Goal: Task Accomplishment & Management: Manage account settings

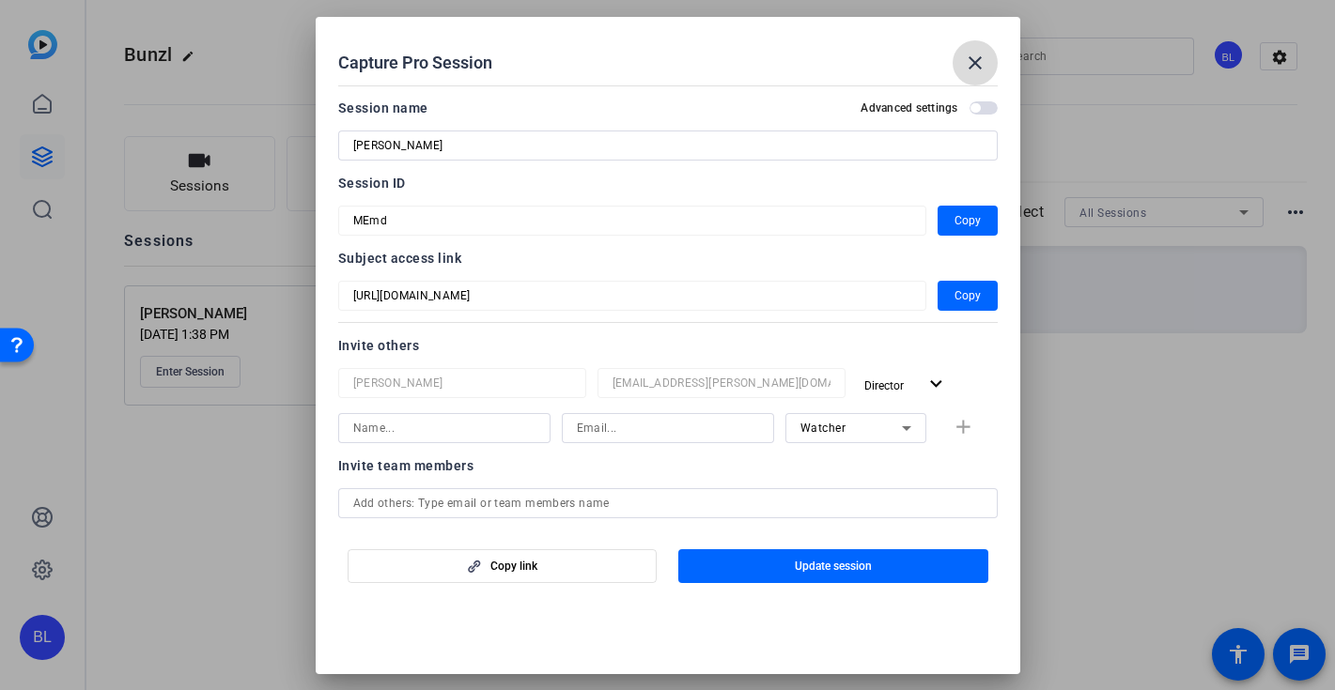
click at [965, 59] on mat-icon "close" at bounding box center [975, 63] width 23 height 23
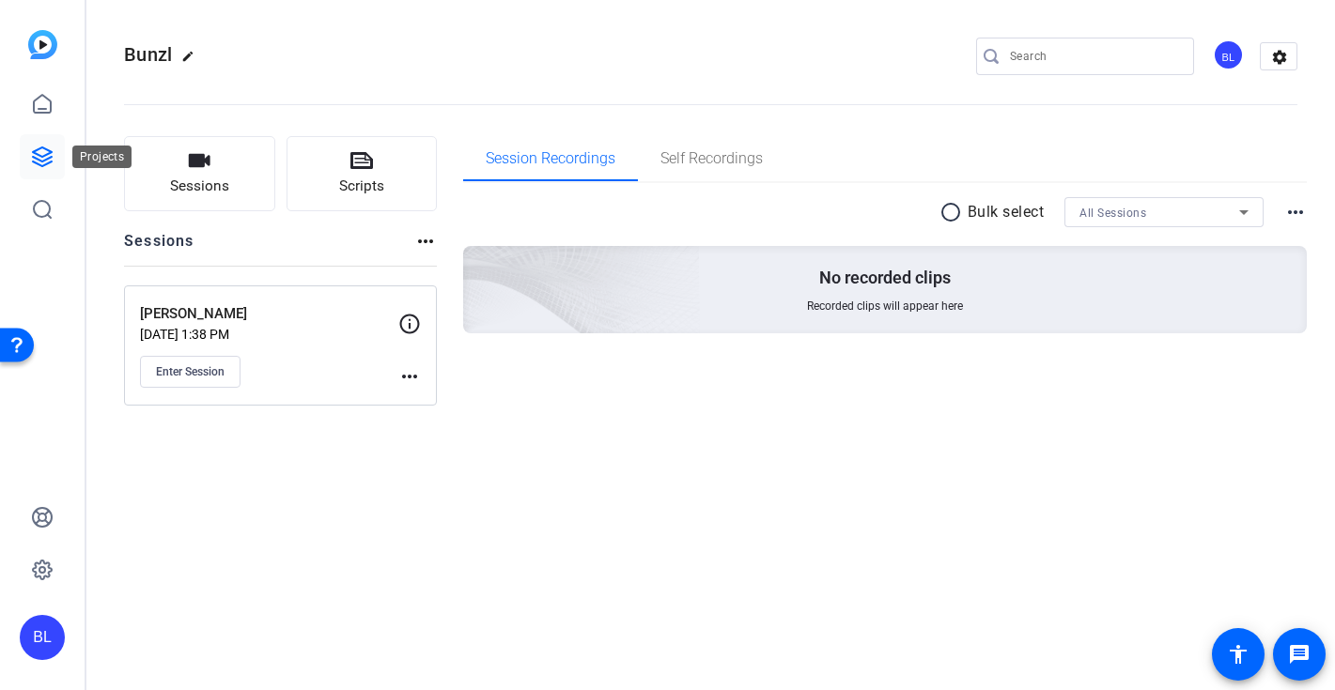
click at [47, 147] on icon at bounding box center [42, 157] width 23 height 23
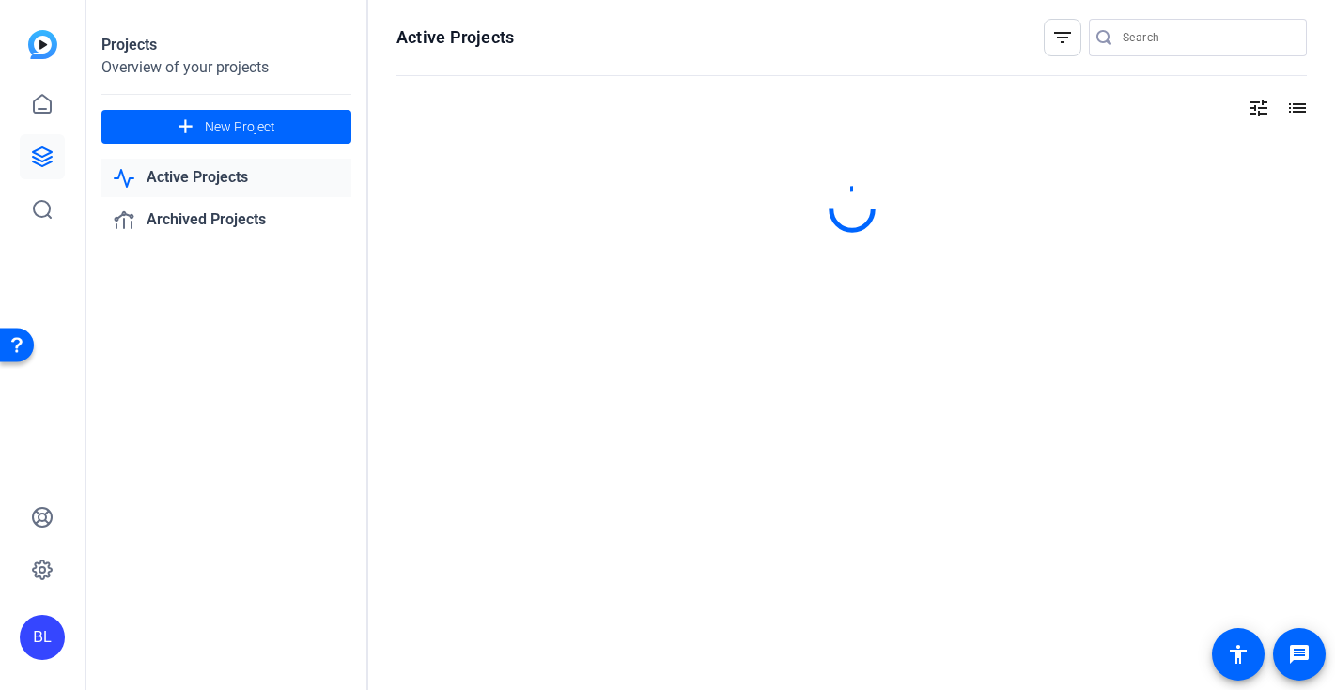
click at [227, 164] on link "Active Projects" at bounding box center [226, 178] width 250 height 39
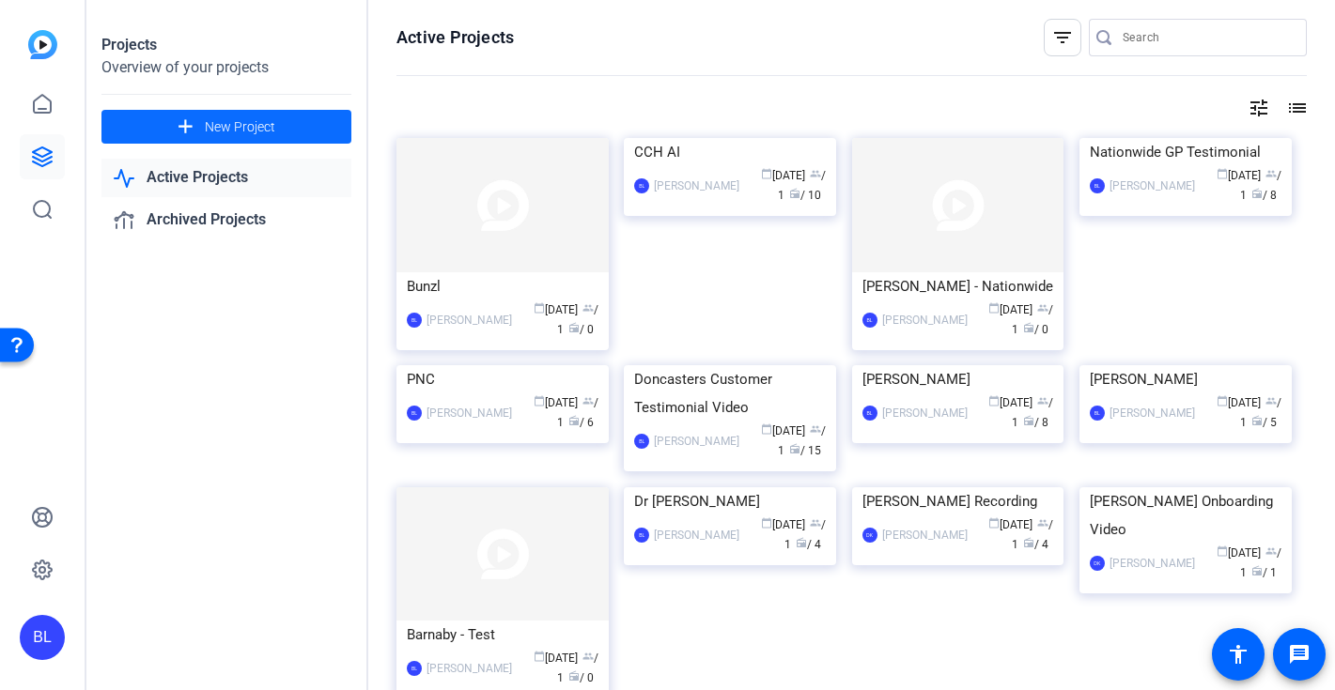
click at [317, 137] on span at bounding box center [226, 126] width 250 height 45
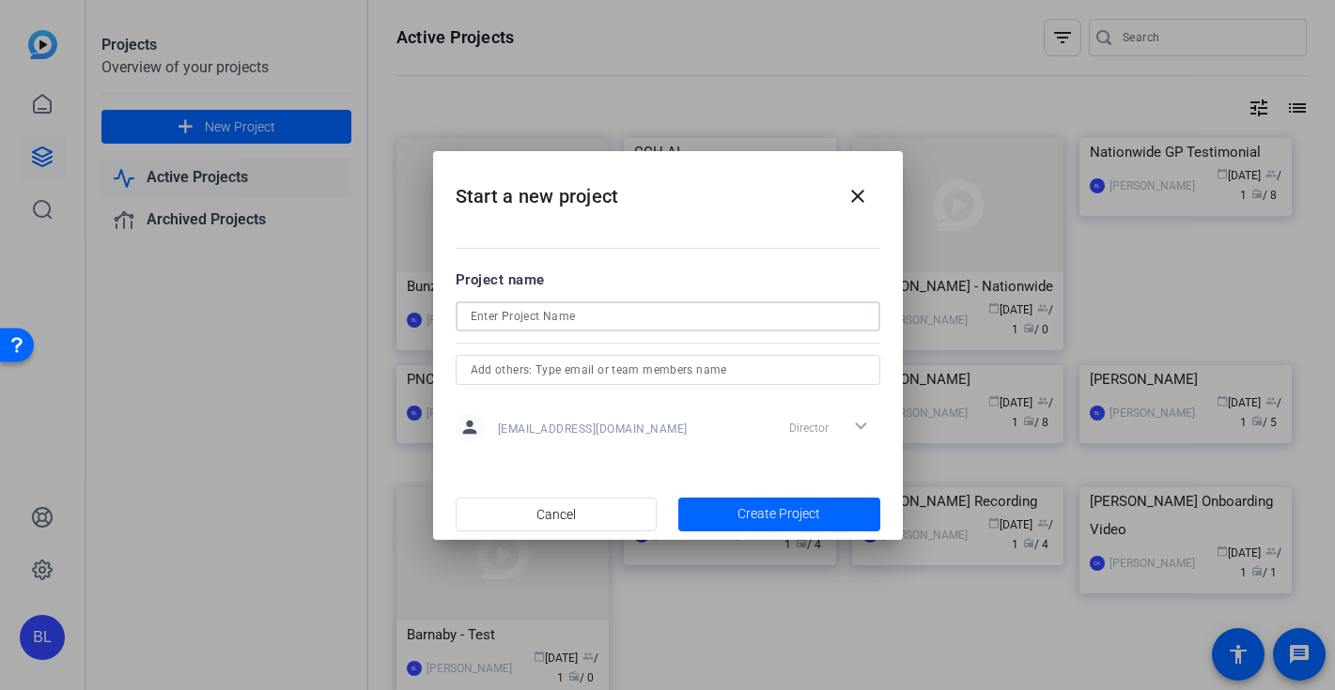
click at [535, 322] on input at bounding box center [668, 316] width 394 height 23
type input "test"
click at [857, 422] on div "Director expand_more" at bounding box center [830, 427] width 99 height 34
click at [823, 431] on div "Director expand_more" at bounding box center [830, 427] width 99 height 34
click at [580, 427] on span "barnlogan@icloud.com" at bounding box center [593, 429] width 190 height 15
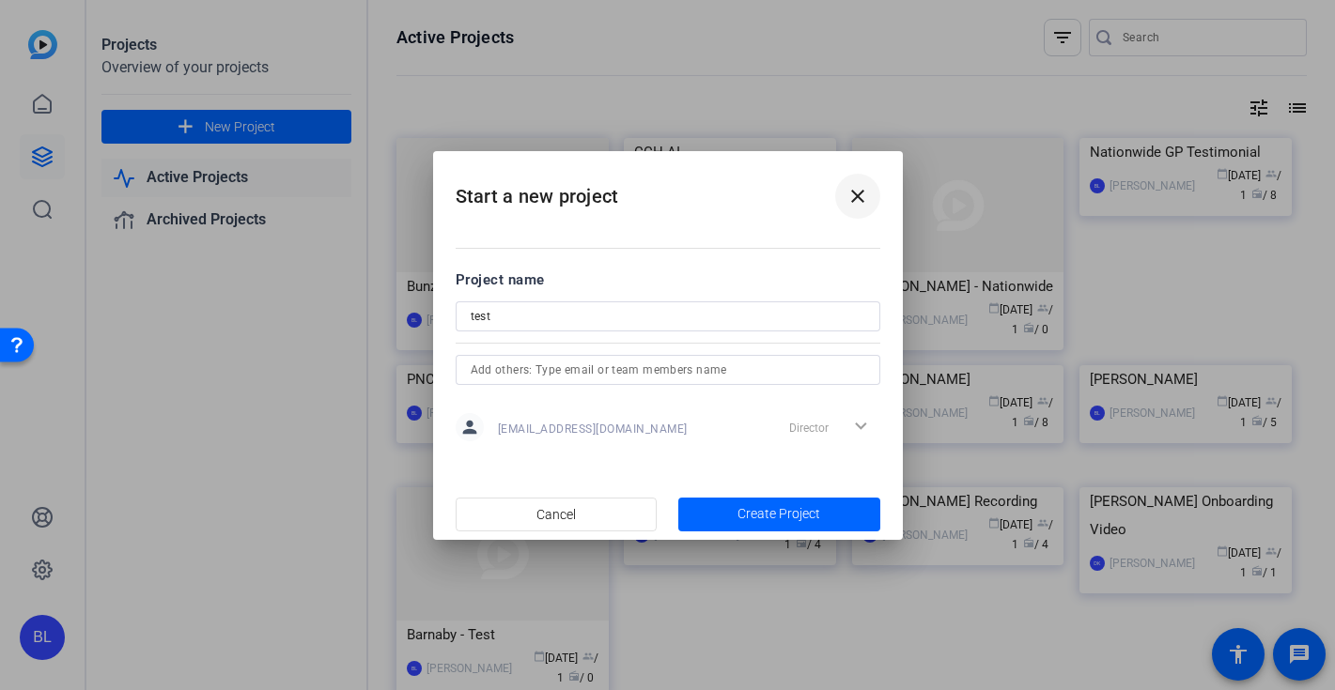
click at [869, 189] on span at bounding box center [857, 196] width 45 height 45
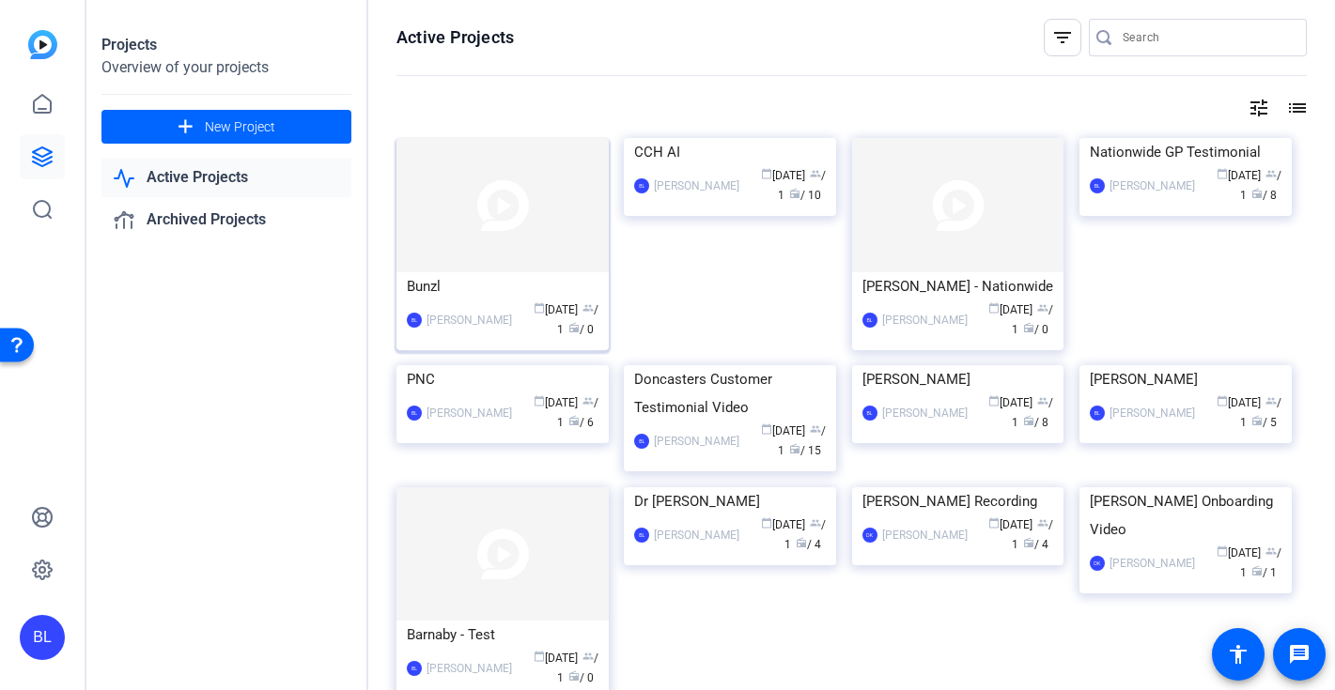
click at [503, 267] on img at bounding box center [502, 205] width 212 height 134
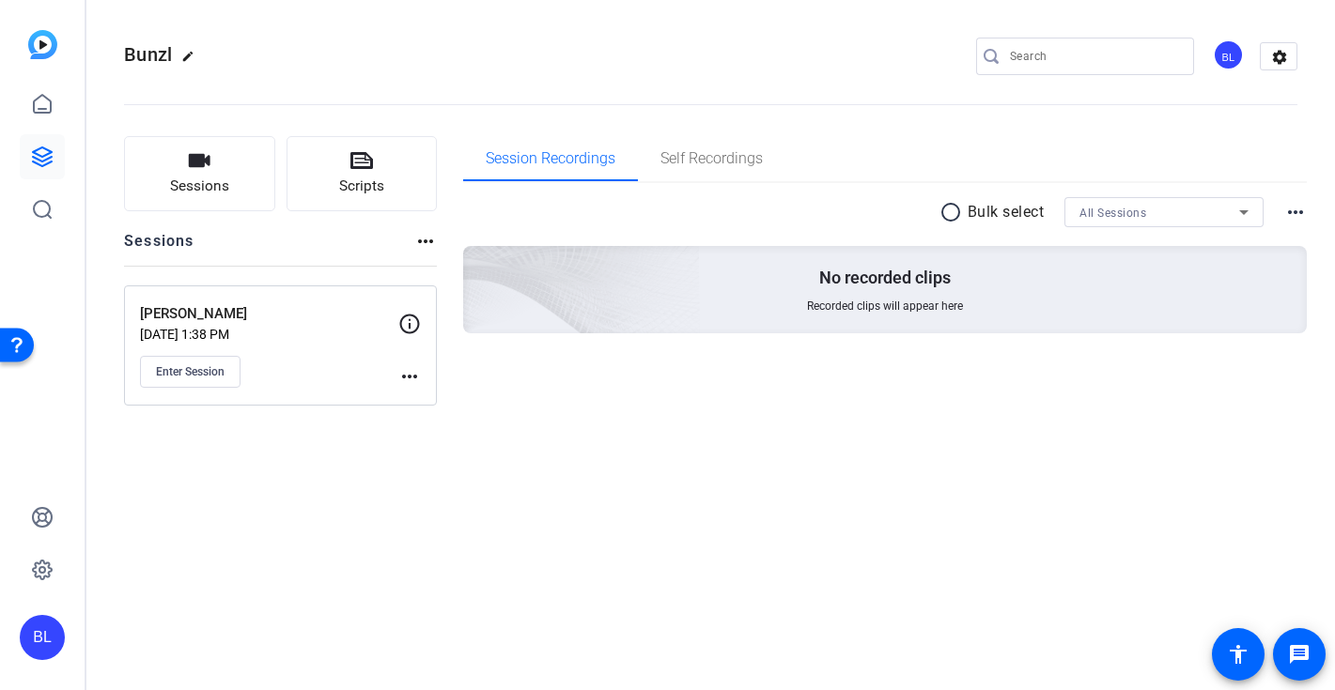
click at [1227, 49] on div "BL" at bounding box center [1227, 54] width 31 height 31
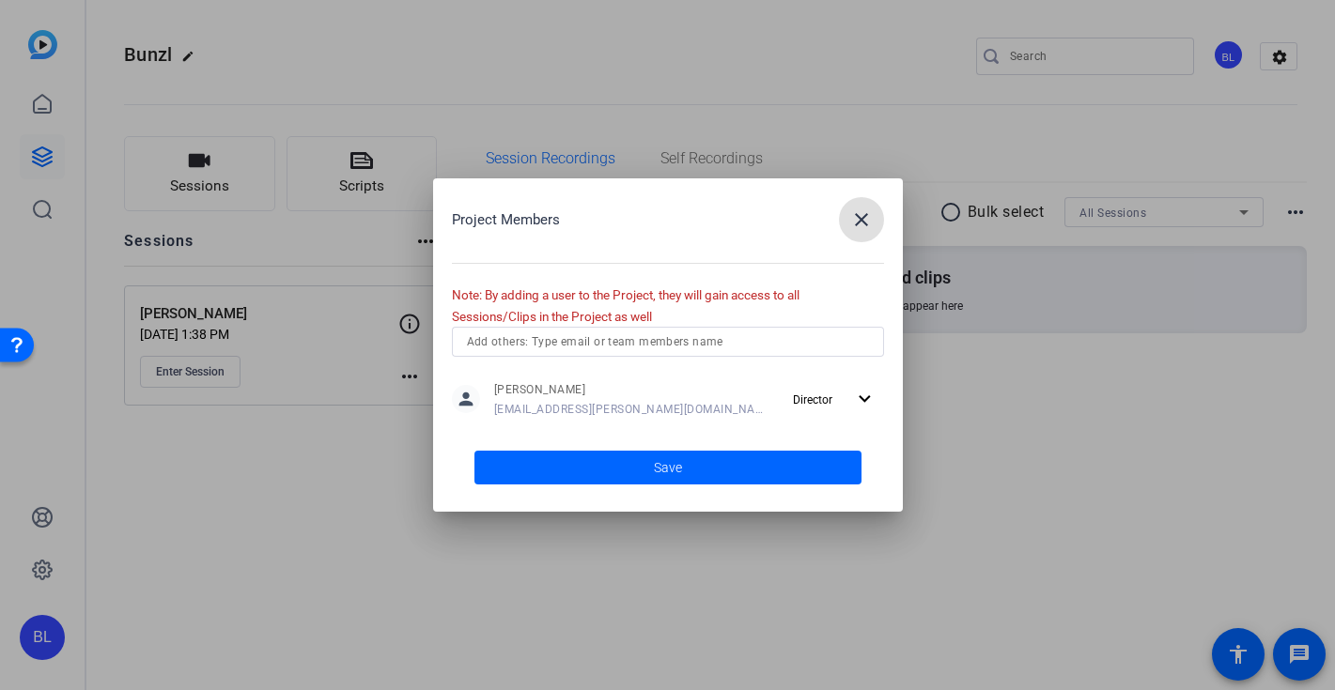
click at [858, 225] on mat-icon "close" at bounding box center [861, 219] width 23 height 23
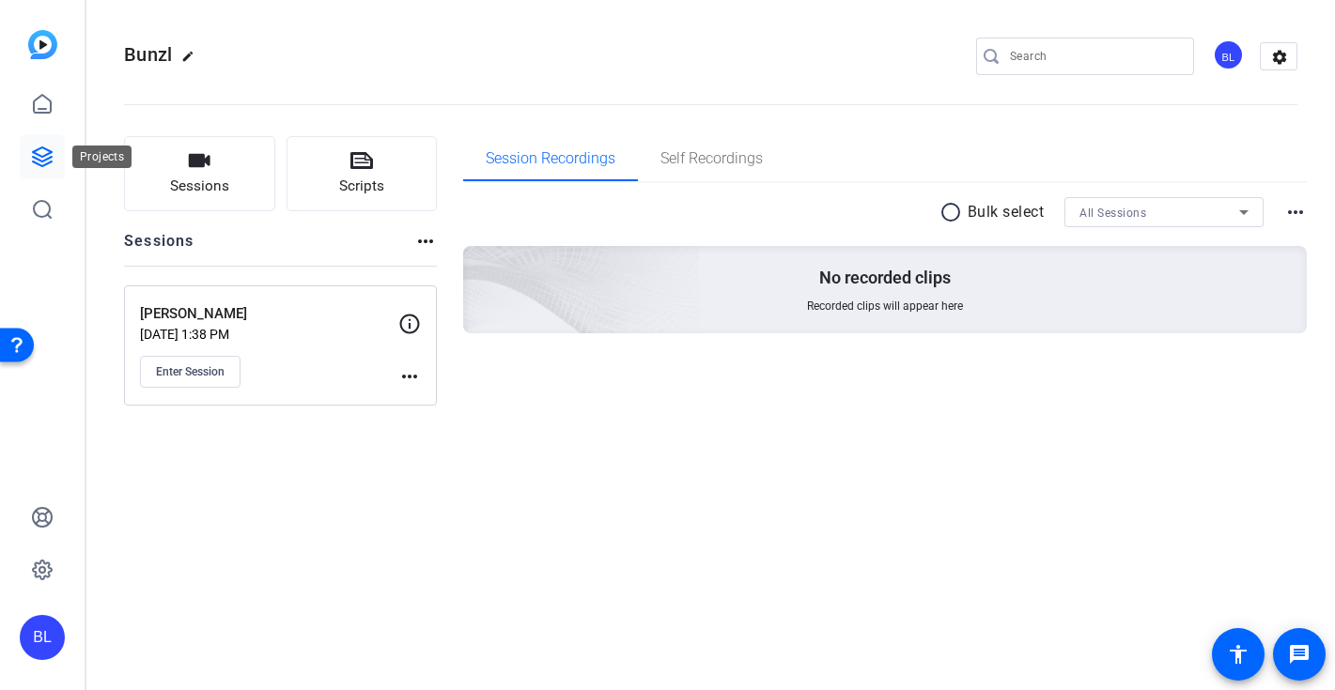
click at [40, 155] on icon at bounding box center [42, 156] width 19 height 19
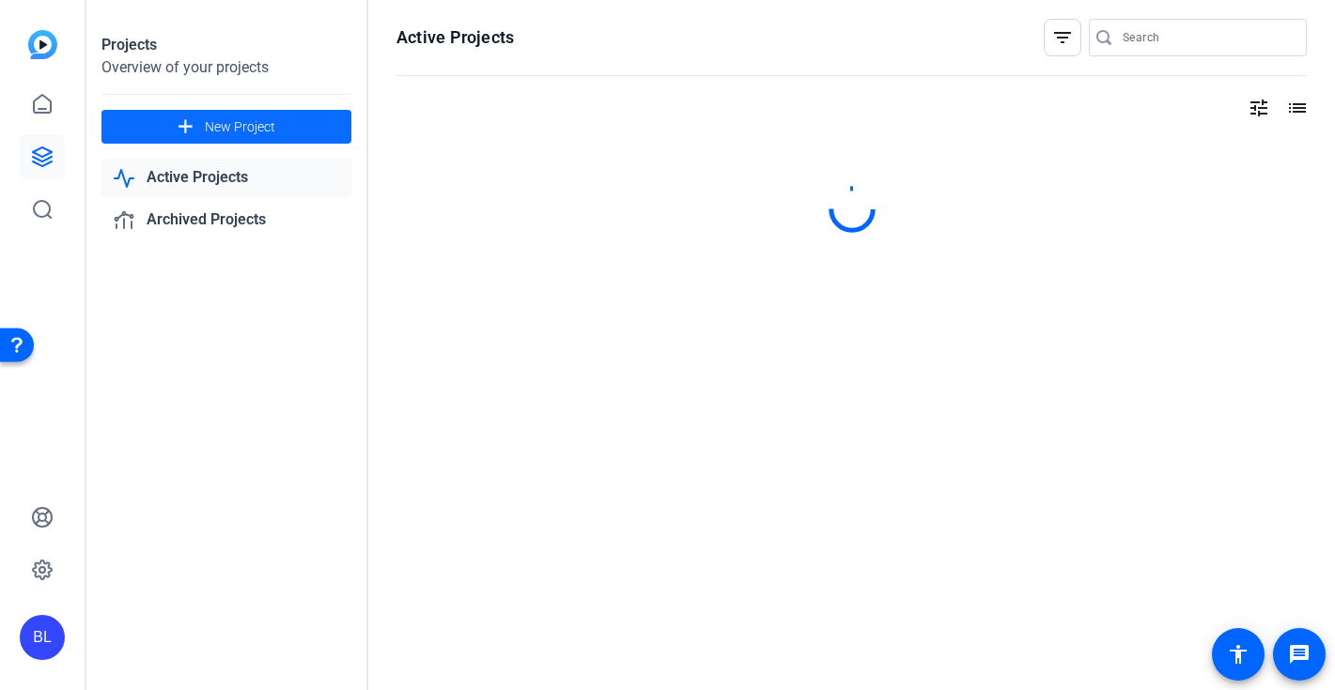
click at [239, 121] on span "New Project" at bounding box center [240, 127] width 70 height 20
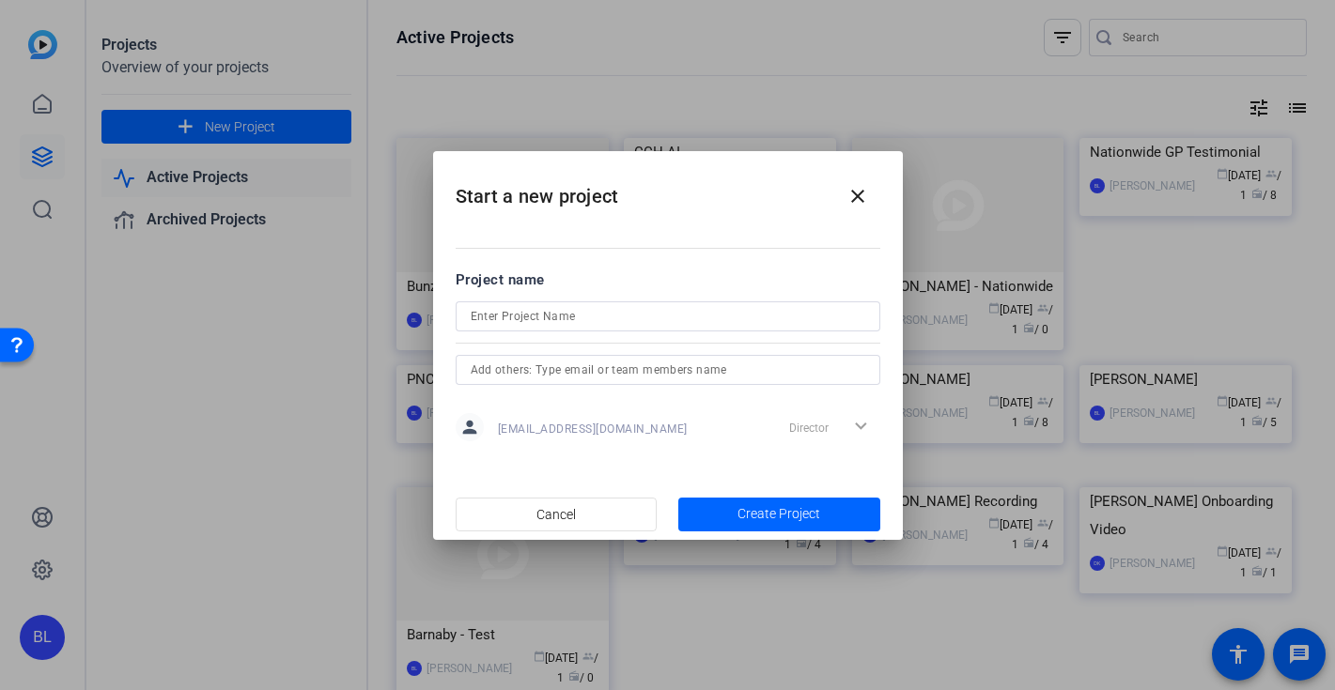
click at [542, 423] on span "barnlogan@icloud.com" at bounding box center [593, 429] width 190 height 15
click at [471, 430] on mat-icon "person" at bounding box center [469, 427] width 28 height 28
click at [804, 424] on div "Director expand_more" at bounding box center [830, 427] width 99 height 34
click at [862, 424] on div "Director expand_more" at bounding box center [830, 427] width 99 height 34
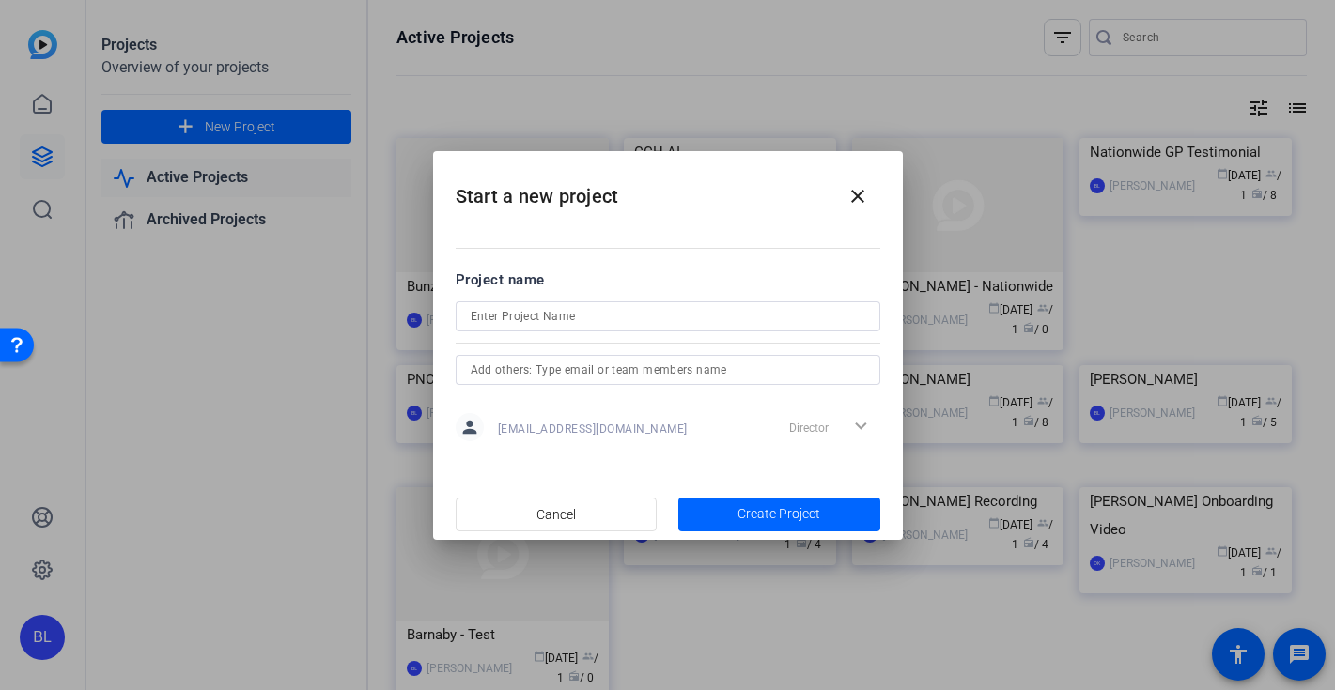
click at [723, 318] on input at bounding box center [668, 316] width 394 height 23
type input "test"
click at [764, 433] on div "person barnlogan@icloud.com Director expand_more" at bounding box center [667, 427] width 425 height 47
click at [820, 419] on div "Director expand_more" at bounding box center [830, 427] width 99 height 34
click at [546, 424] on span "barnlogan@icloud.com" at bounding box center [593, 429] width 190 height 15
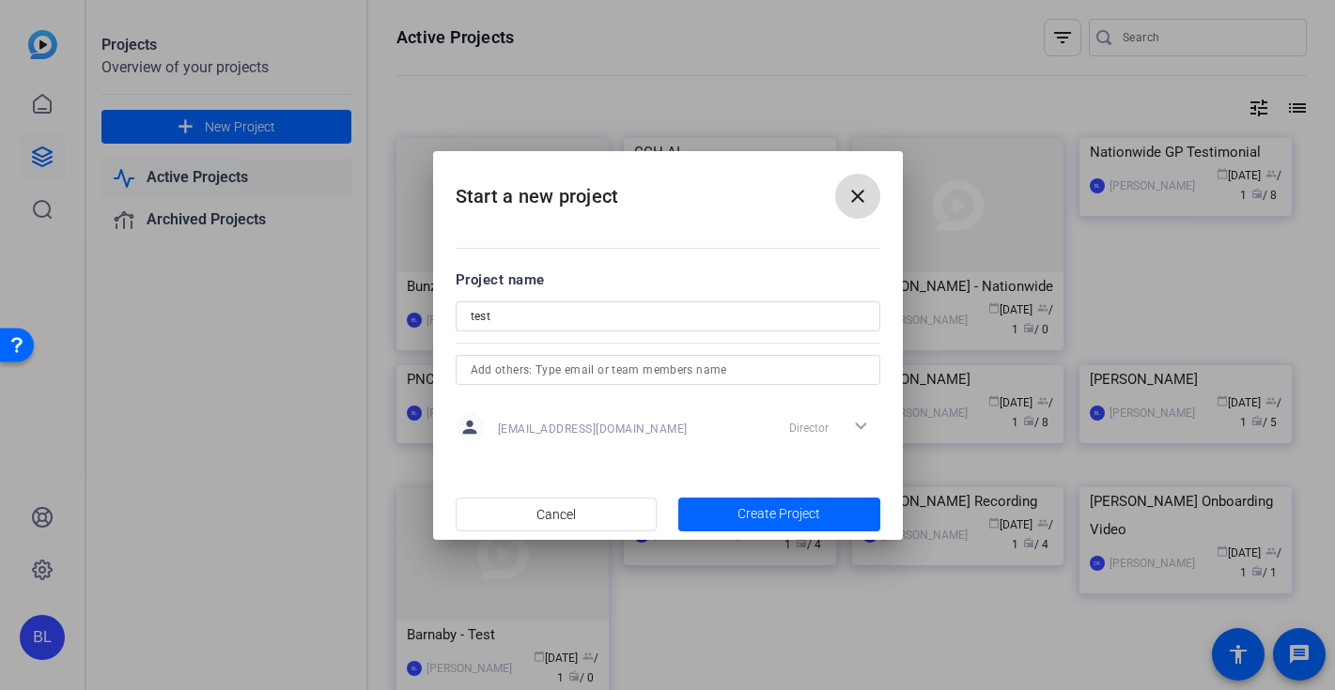
click at [848, 178] on span at bounding box center [857, 196] width 45 height 45
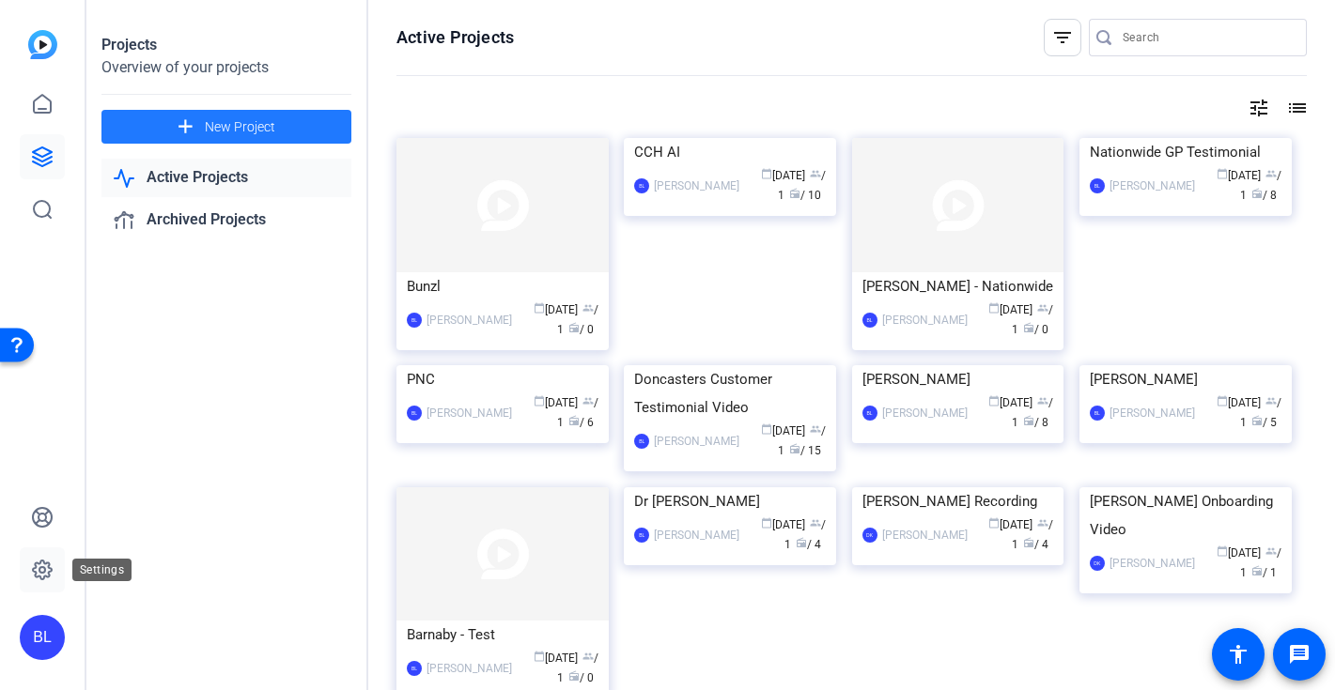
click at [31, 567] on icon at bounding box center [42, 570] width 23 height 23
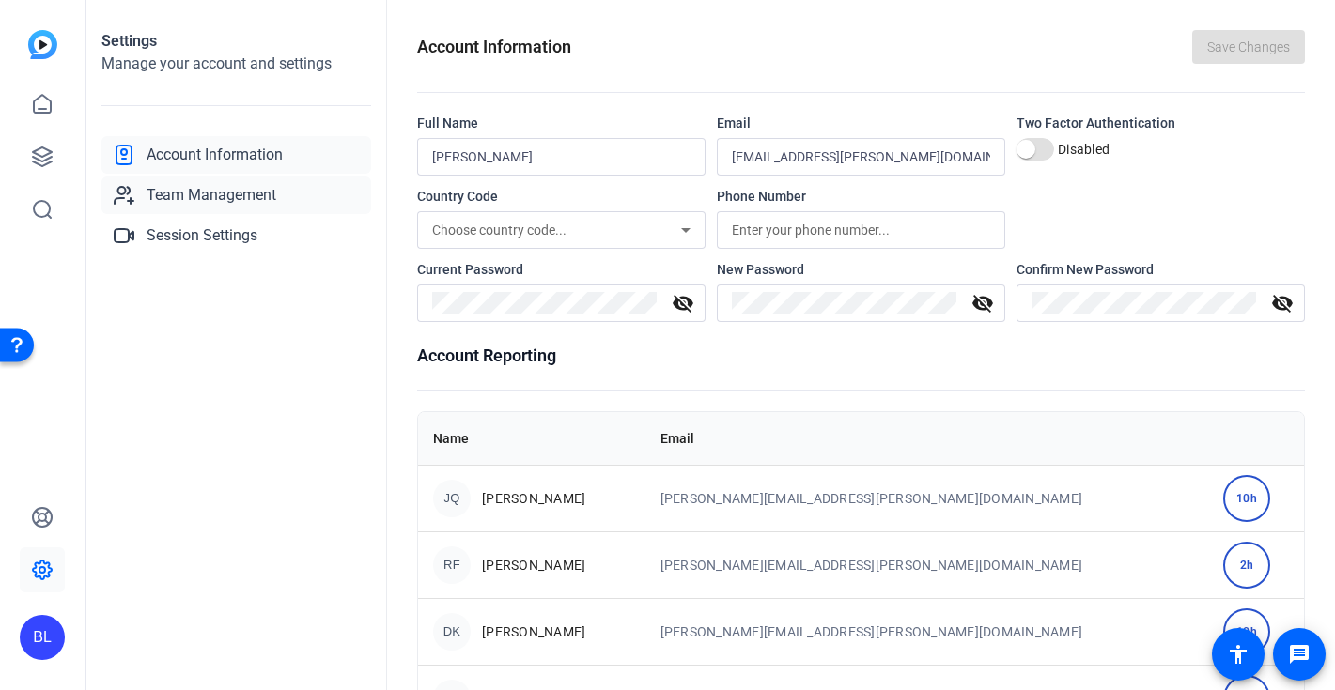
click at [161, 203] on span "Team Management" at bounding box center [212, 195] width 130 height 23
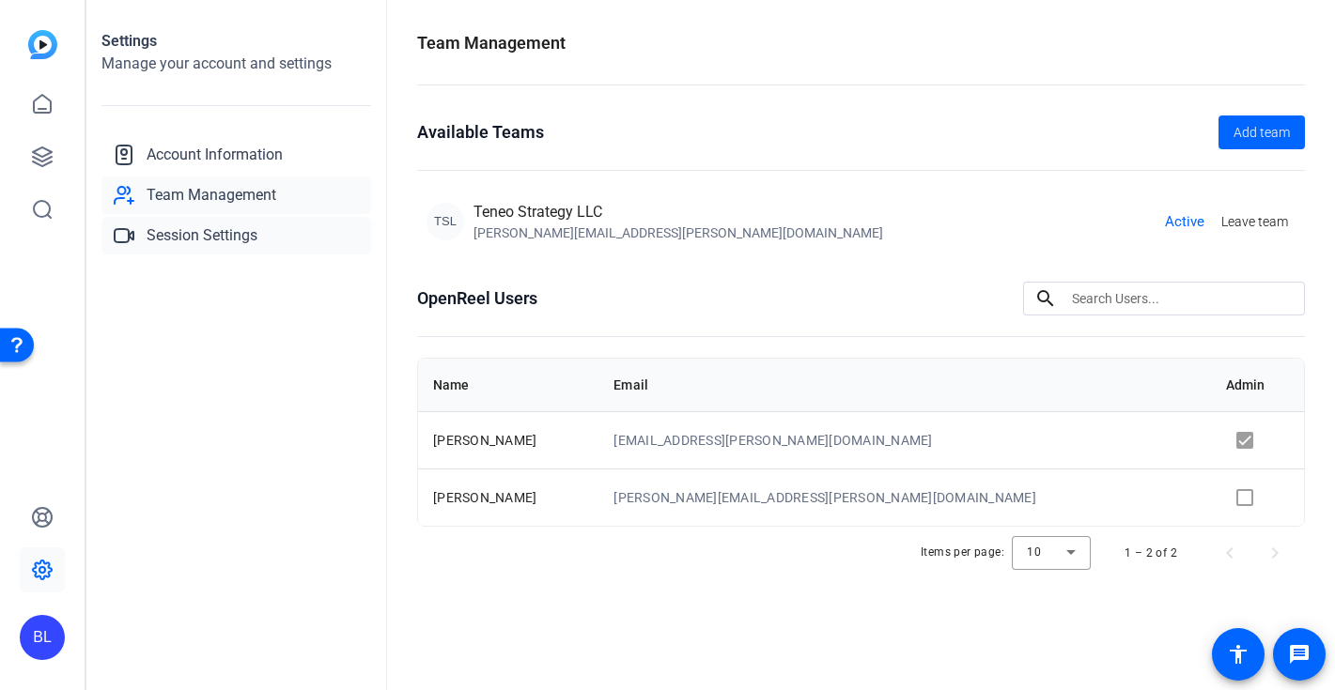
click at [194, 244] on span "Session Settings" at bounding box center [202, 235] width 111 height 23
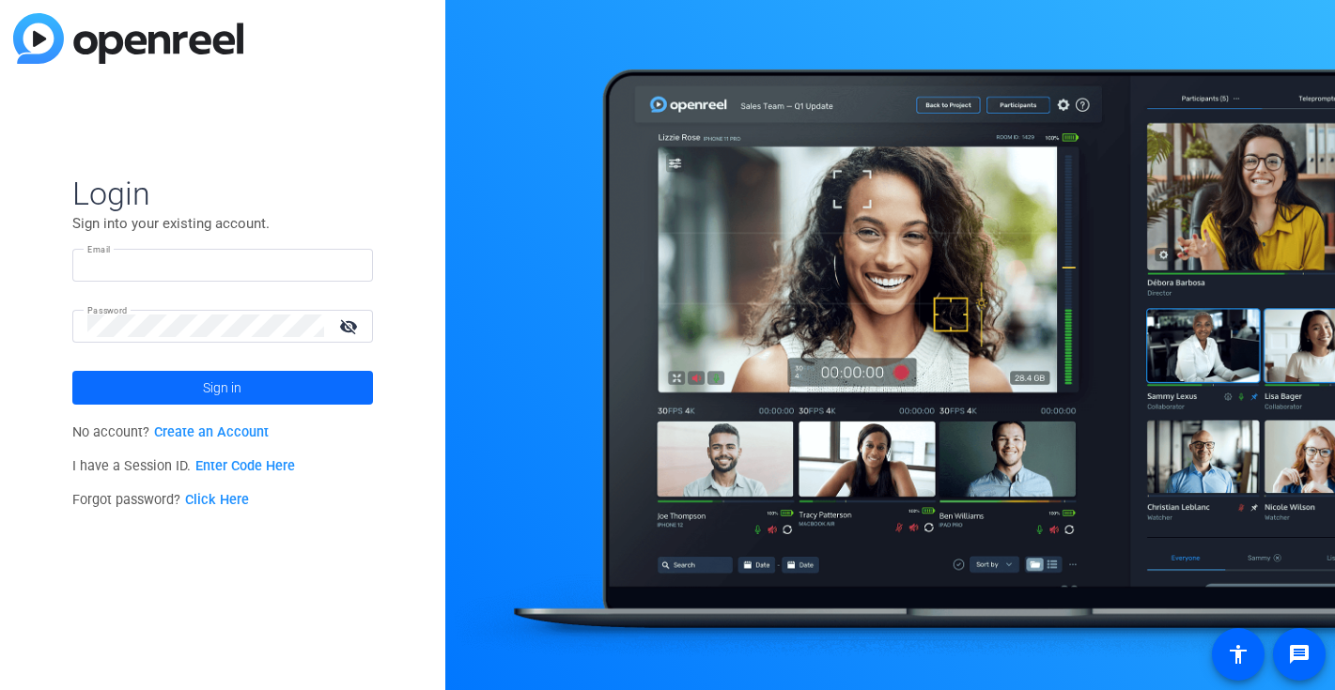
type input "barnaby.logan@teneo.com"
click at [219, 383] on span "Sign in" at bounding box center [222, 387] width 39 height 47
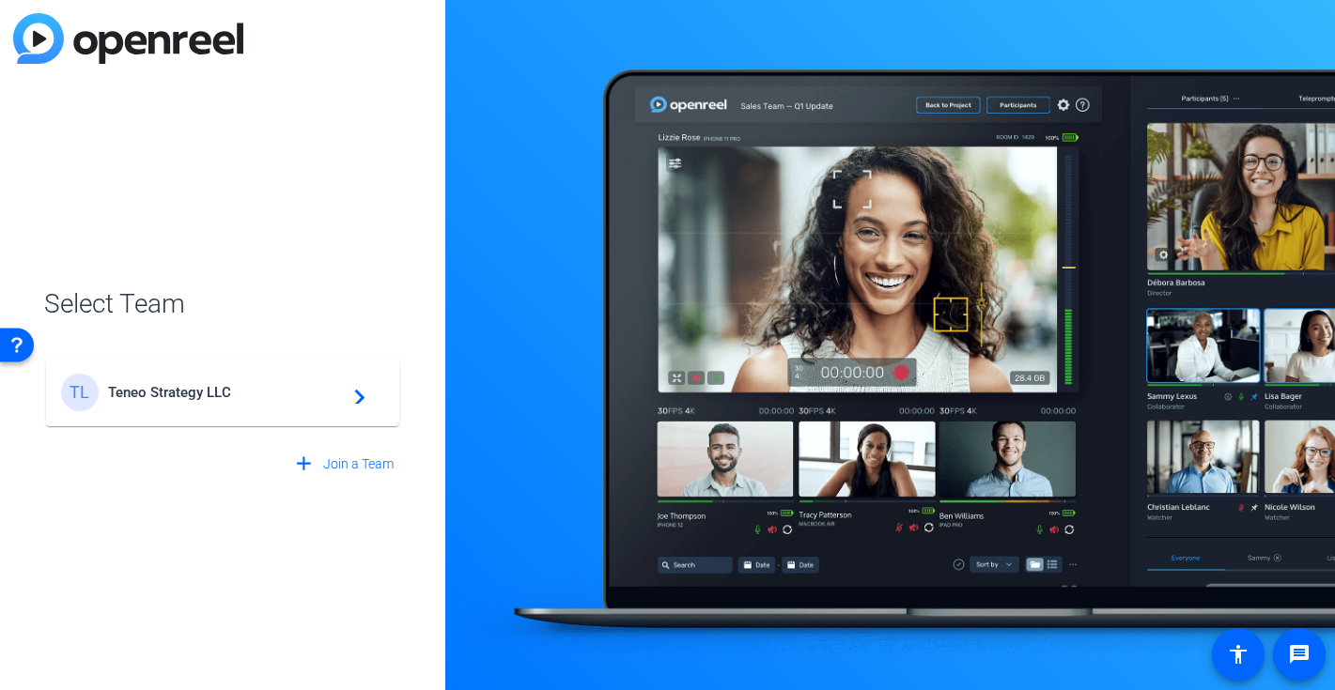
click at [217, 394] on span "Teneo Strategy LLC" at bounding box center [225, 392] width 235 height 17
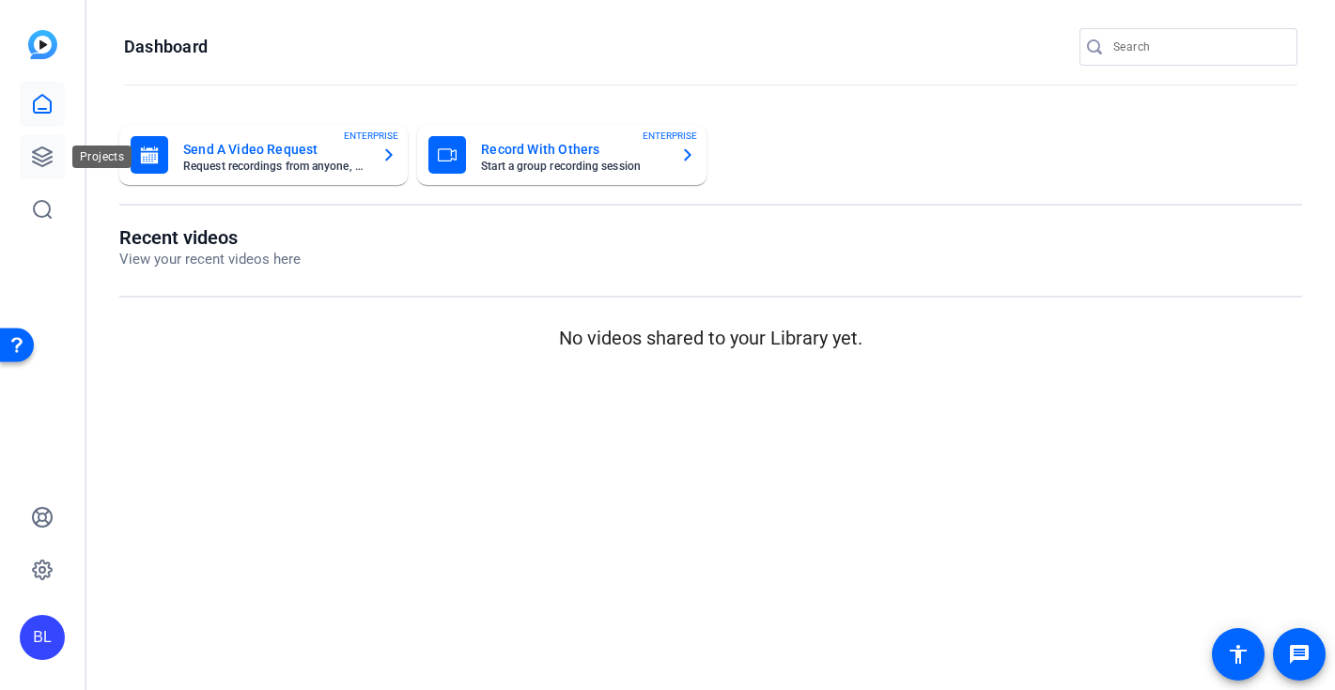
click at [40, 158] on icon at bounding box center [42, 157] width 23 height 23
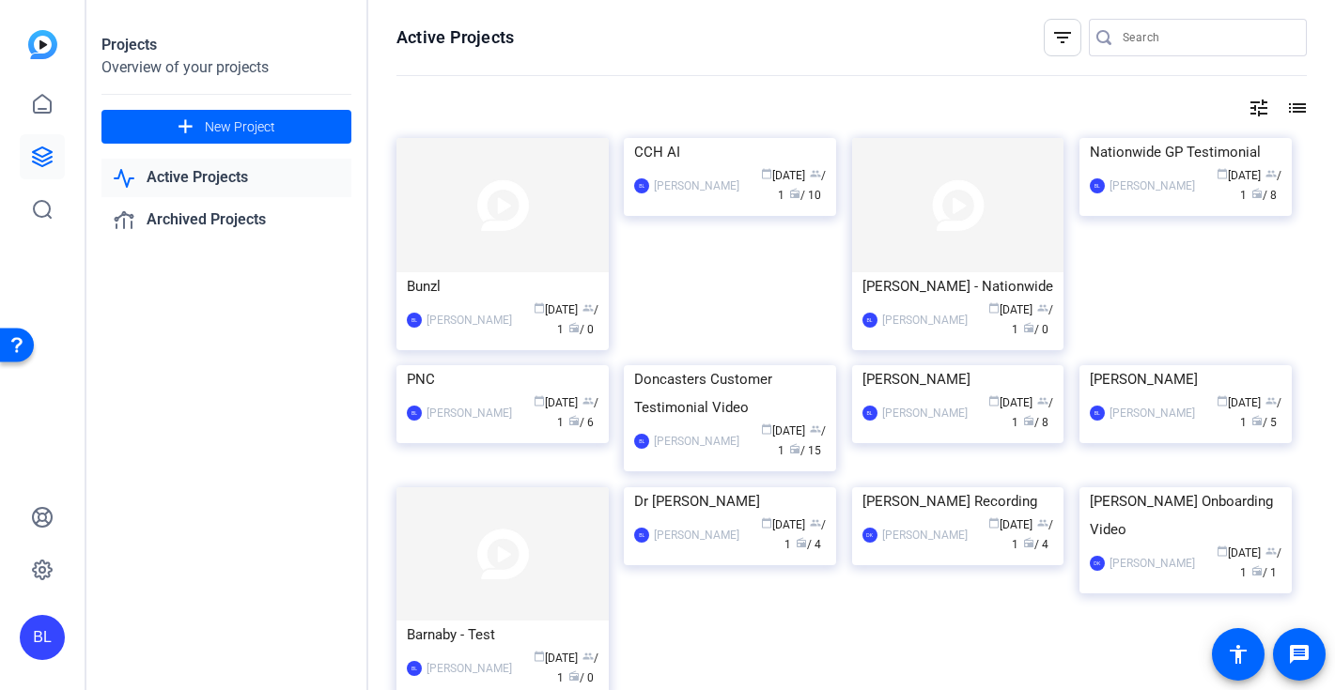
click at [187, 173] on link "Active Projects" at bounding box center [226, 178] width 250 height 39
click at [220, 134] on span "New Project" at bounding box center [240, 127] width 70 height 20
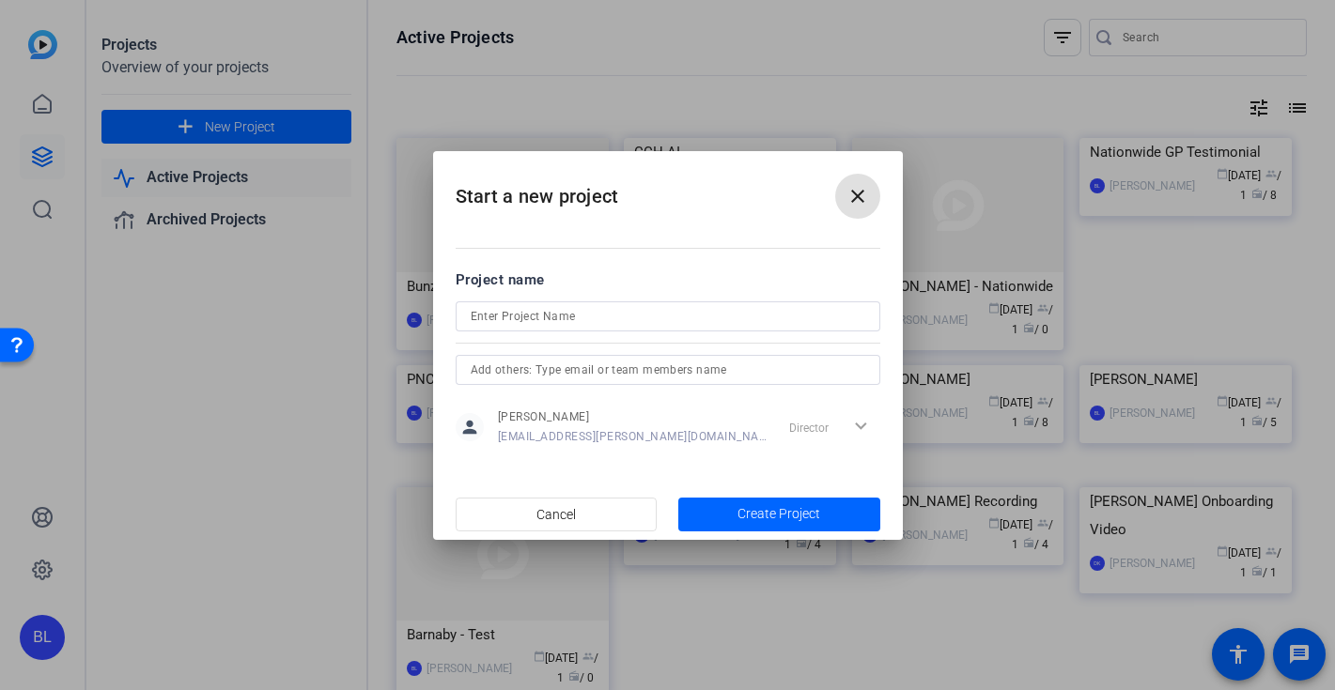
click at [533, 317] on input at bounding box center [668, 316] width 394 height 23
type input "Test"
click at [660, 439] on div "person Barnaby Logan barnaby.logan@teneo.com Director expand_more" at bounding box center [667, 427] width 425 height 47
click at [642, 377] on input "text" at bounding box center [668, 370] width 394 height 23
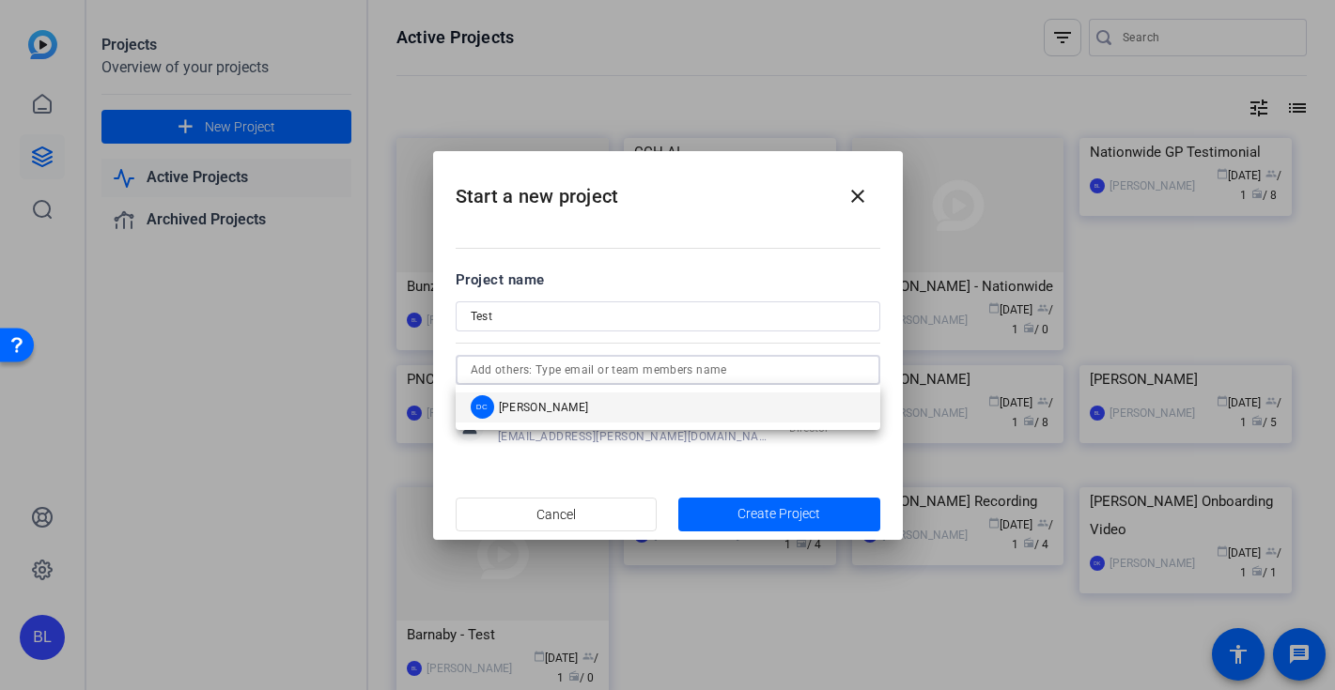
click at [642, 377] on input "text" at bounding box center [668, 370] width 394 height 23
click at [686, 465] on mat-dialog-content "Project name Test person Barnaby Logan barnaby.logan@teneo.com Director expand_…" at bounding box center [668, 357] width 470 height 261
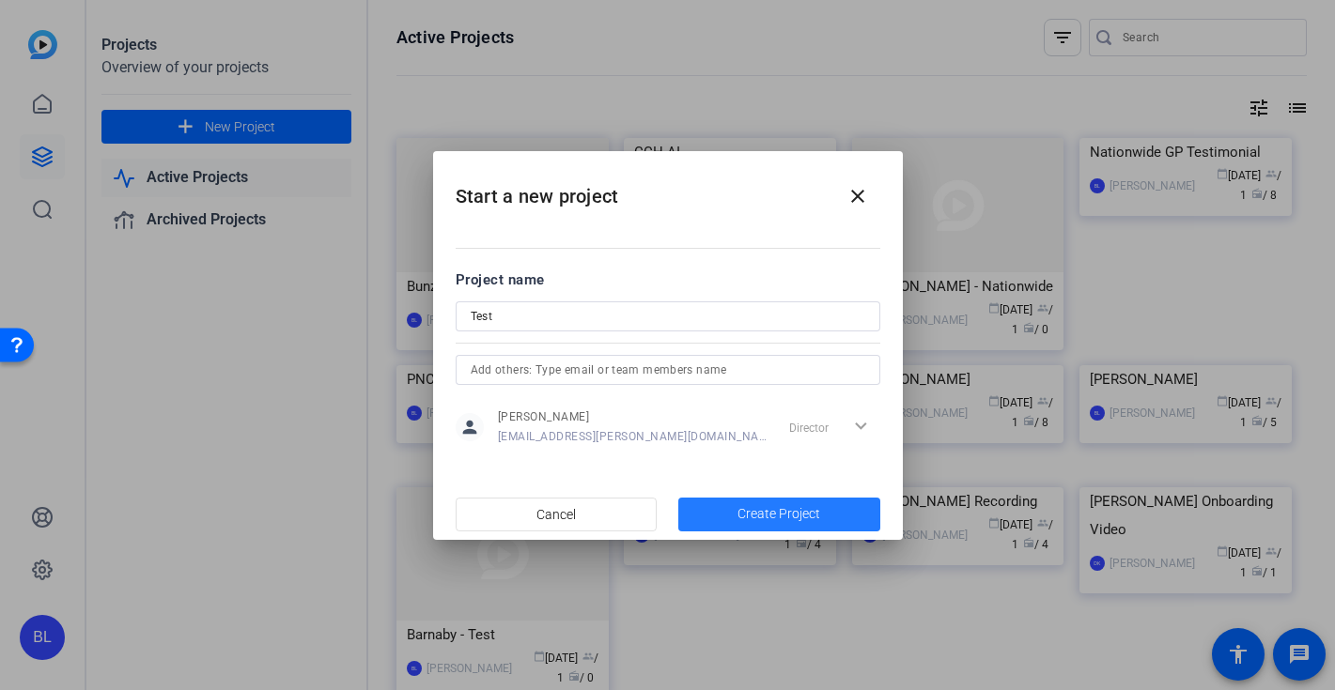
click at [749, 508] on span "Create Project" at bounding box center [778, 514] width 83 height 20
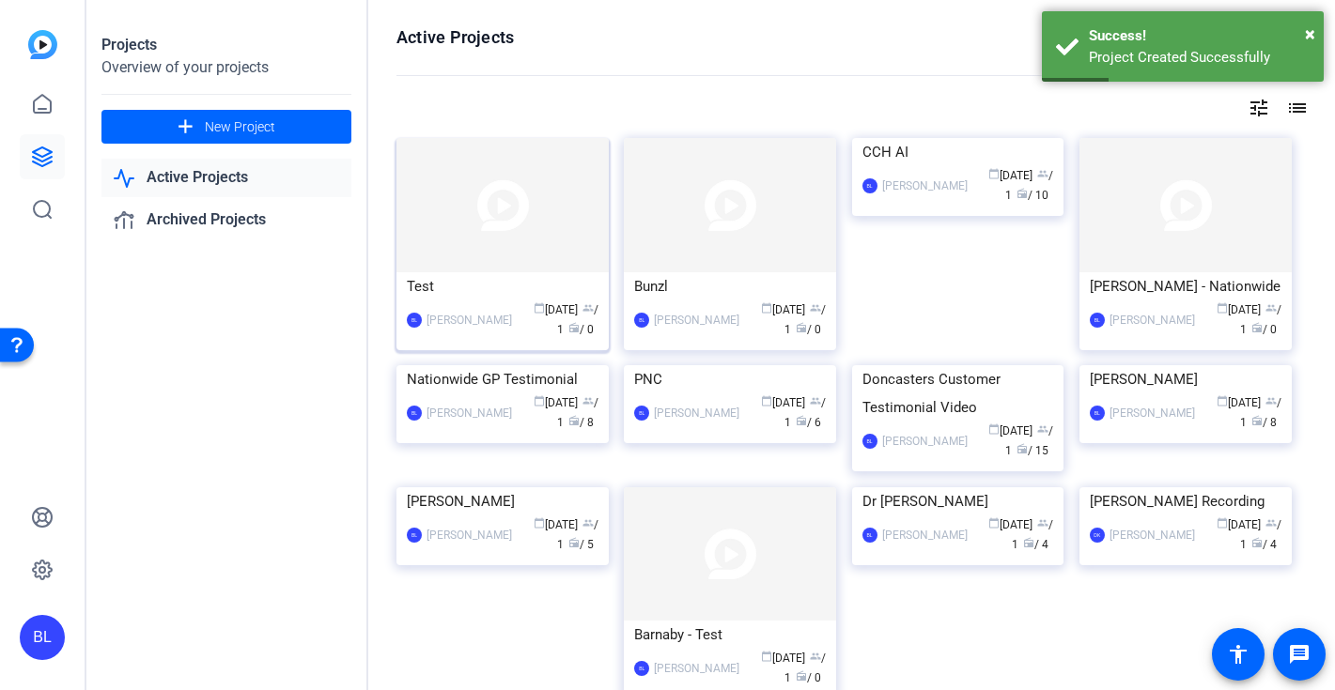
click at [480, 317] on div "Barnaby Logan" at bounding box center [468, 320] width 85 height 19
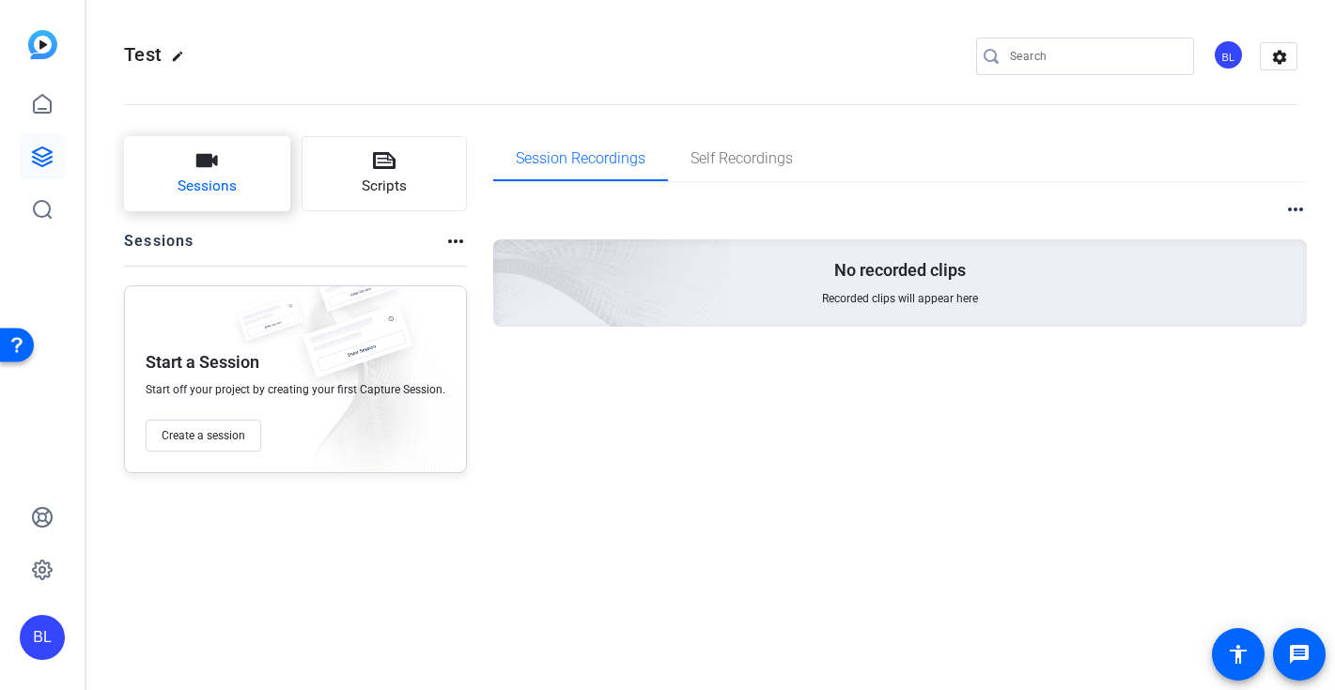
click at [210, 177] on span "Sessions" at bounding box center [207, 187] width 59 height 22
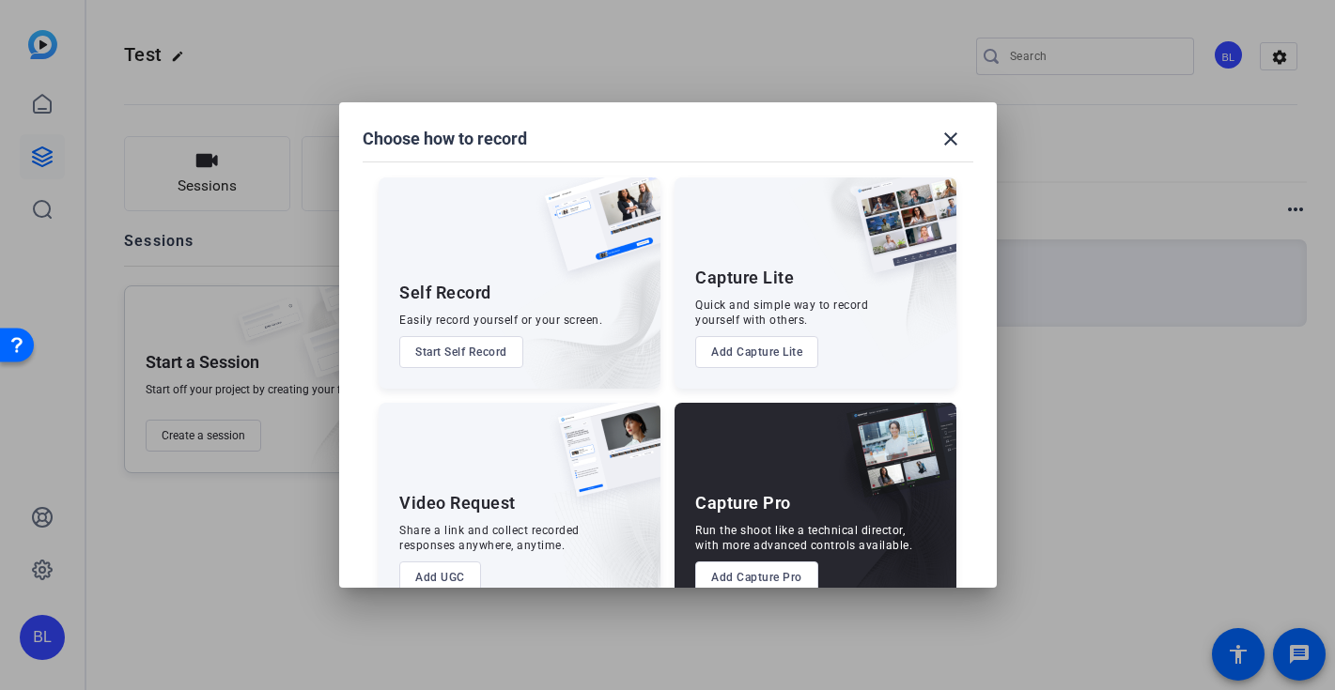
scroll to position [44, 0]
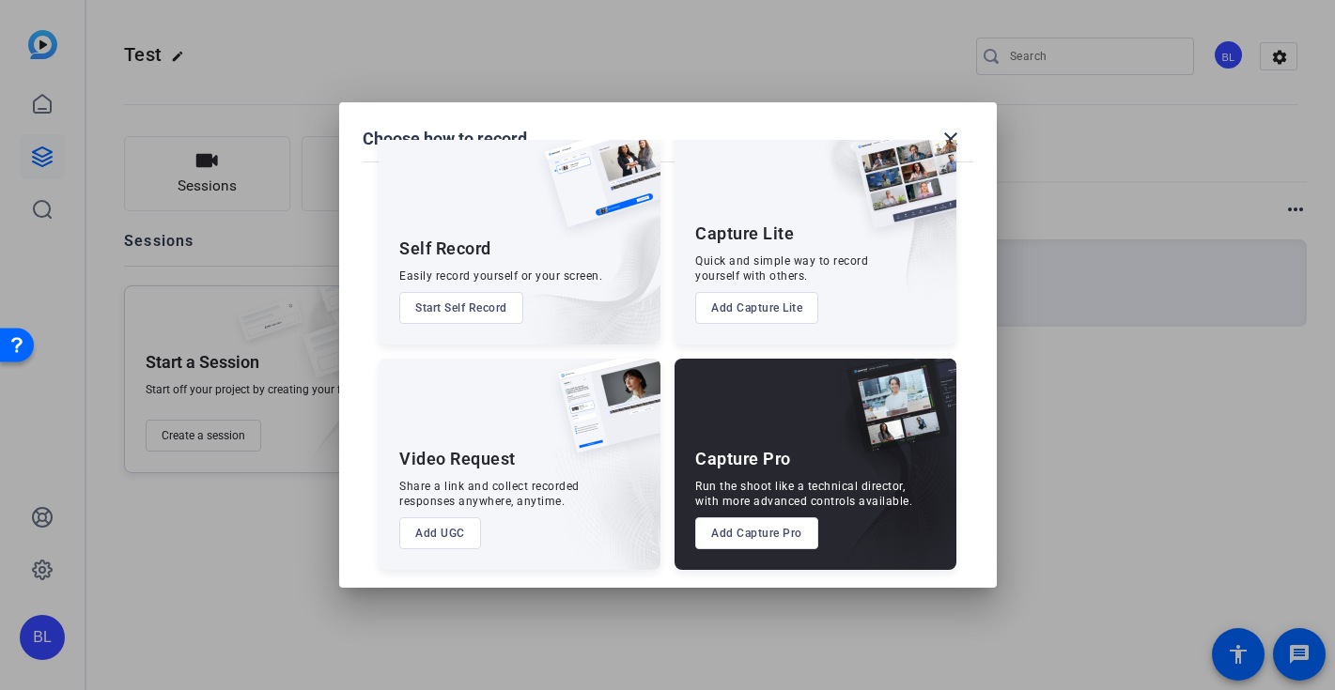
click at [785, 538] on button "Add Capture Pro" at bounding box center [756, 533] width 123 height 32
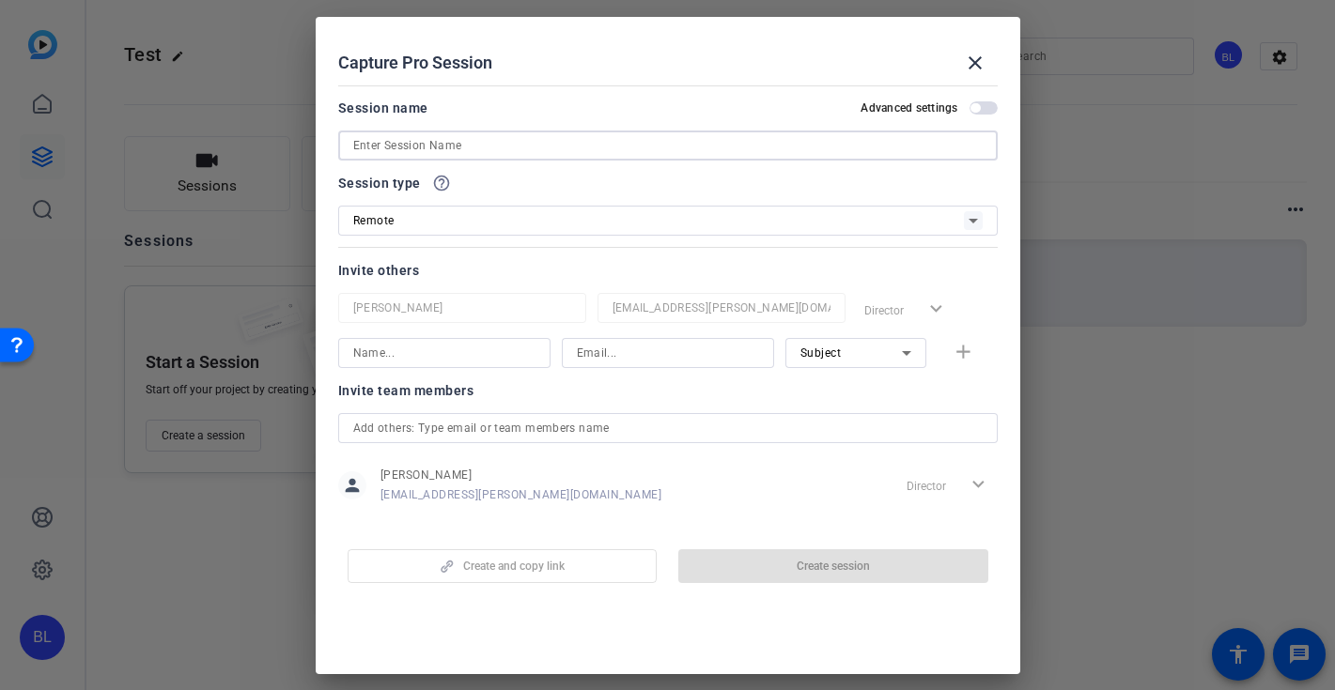
click at [476, 150] on input at bounding box center [667, 145] width 629 height 23
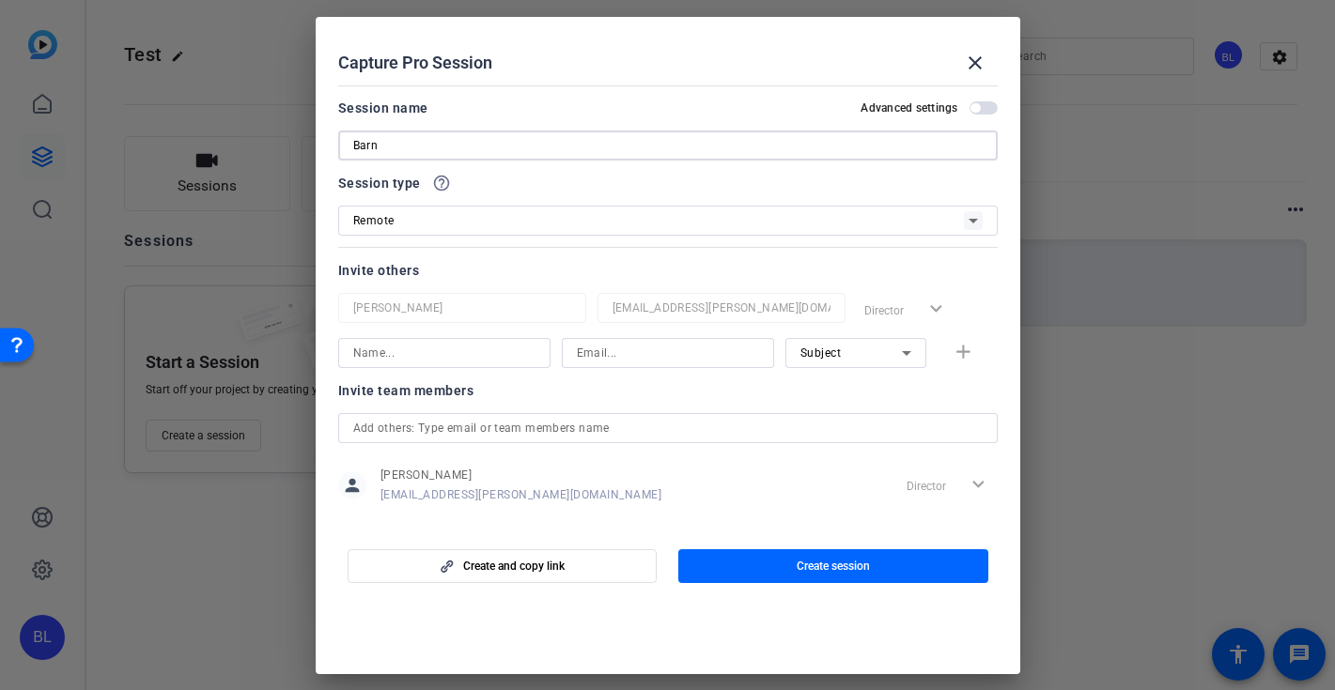
type input "Barn"
click at [688, 100] on div "Session name Advanced settings" at bounding box center [667, 108] width 659 height 23
click at [622, 260] on div "Invite others" at bounding box center [667, 270] width 659 height 23
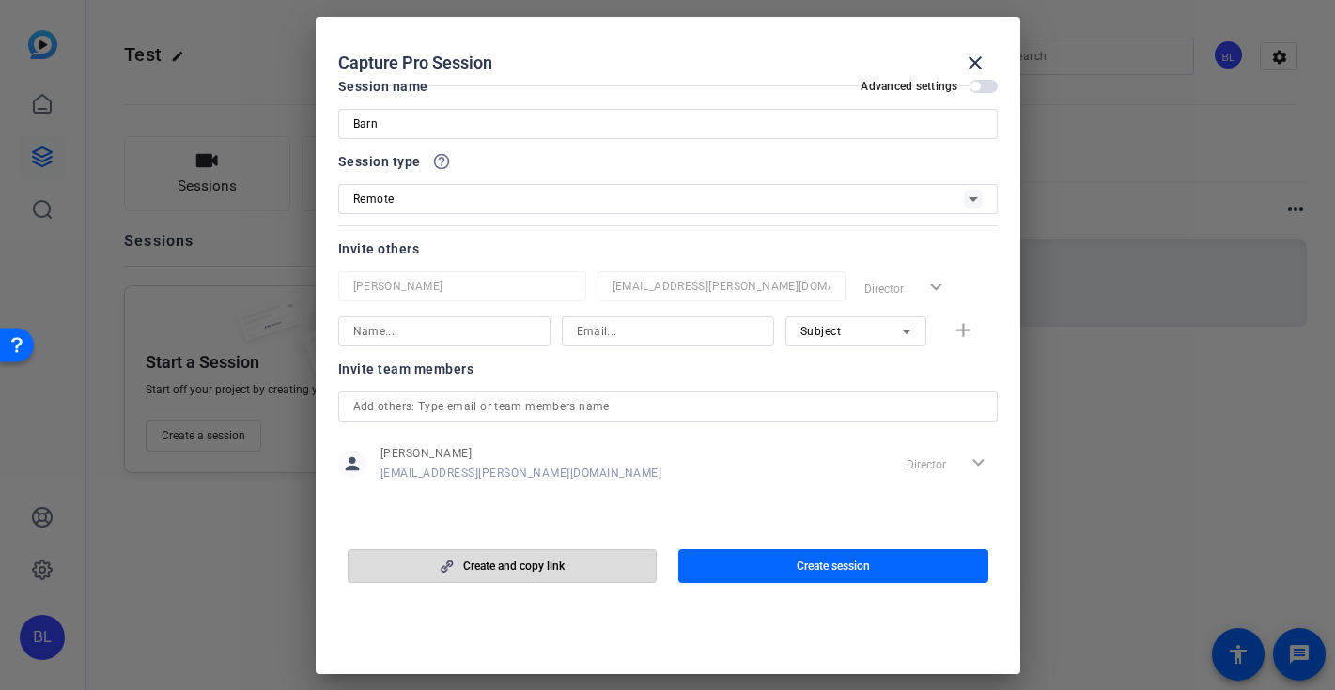
click at [580, 563] on span "button" at bounding box center [502, 566] width 308 height 45
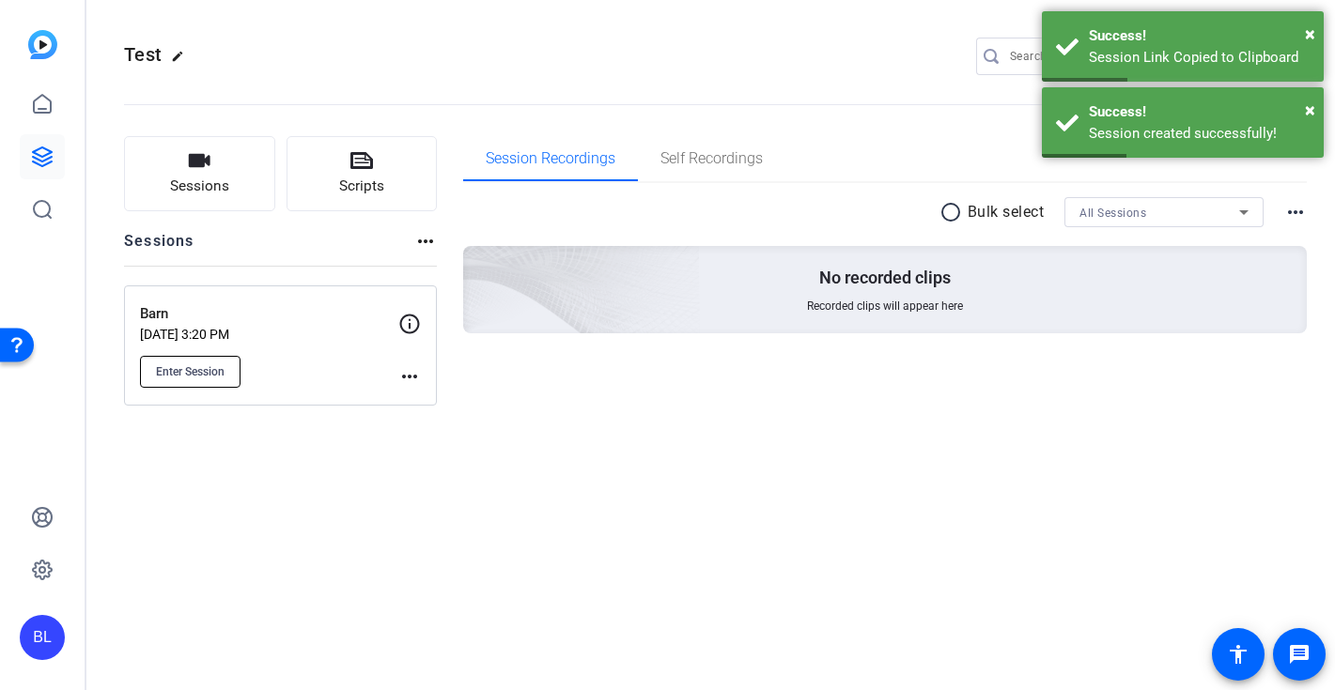
click at [208, 365] on span "Enter Session" at bounding box center [190, 371] width 69 height 15
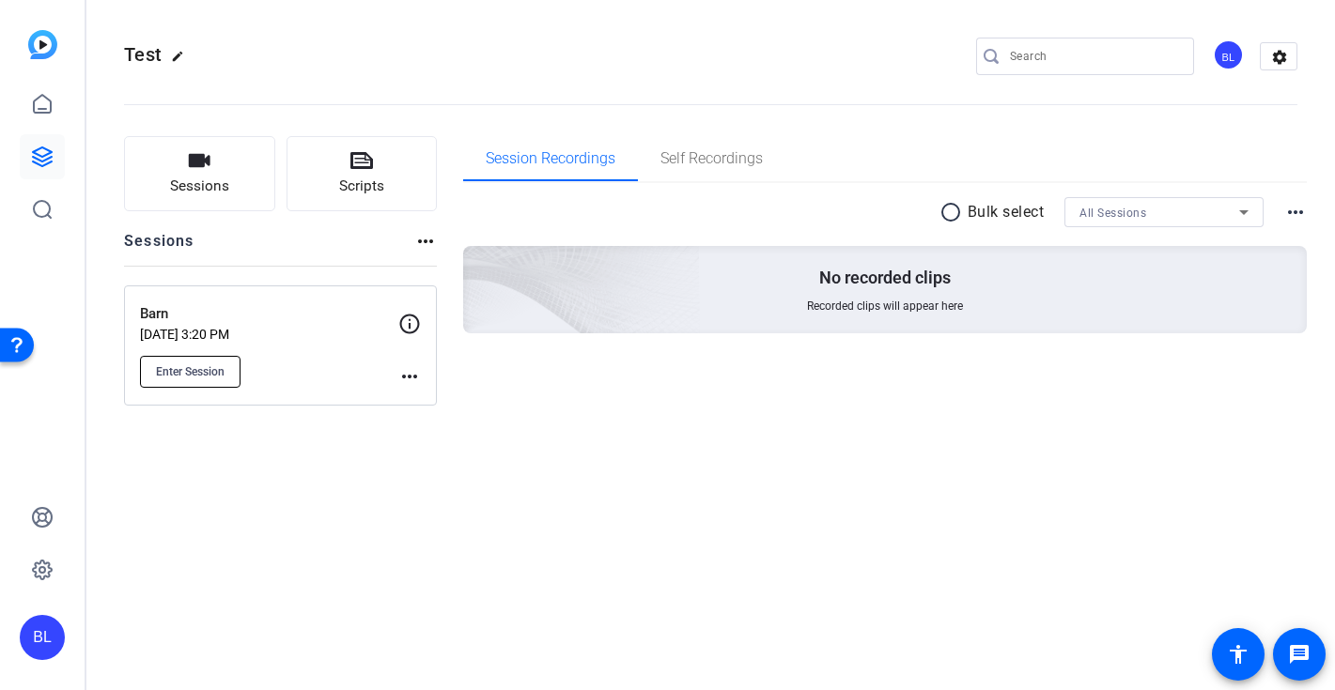
click at [213, 370] on span "Enter Session" at bounding box center [190, 371] width 69 height 15
click at [205, 367] on span "Enter Session" at bounding box center [190, 371] width 69 height 15
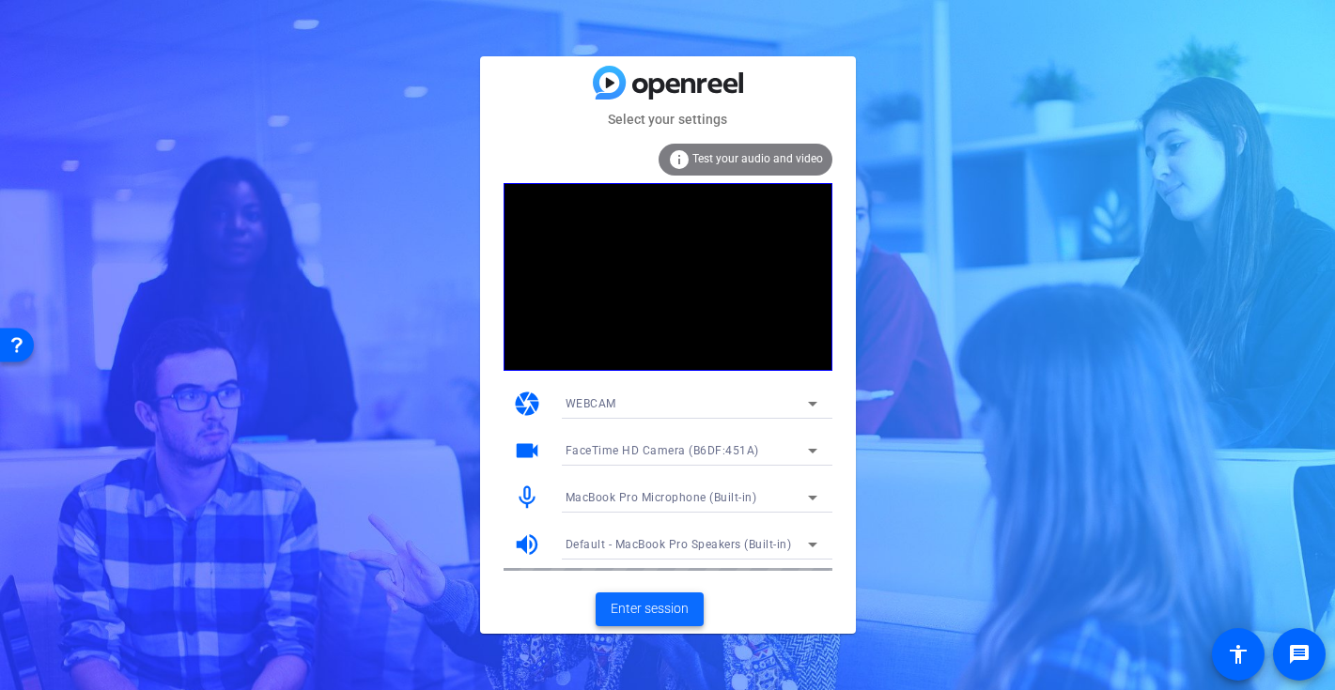
click at [629, 607] on span "Enter session" at bounding box center [649, 609] width 78 height 20
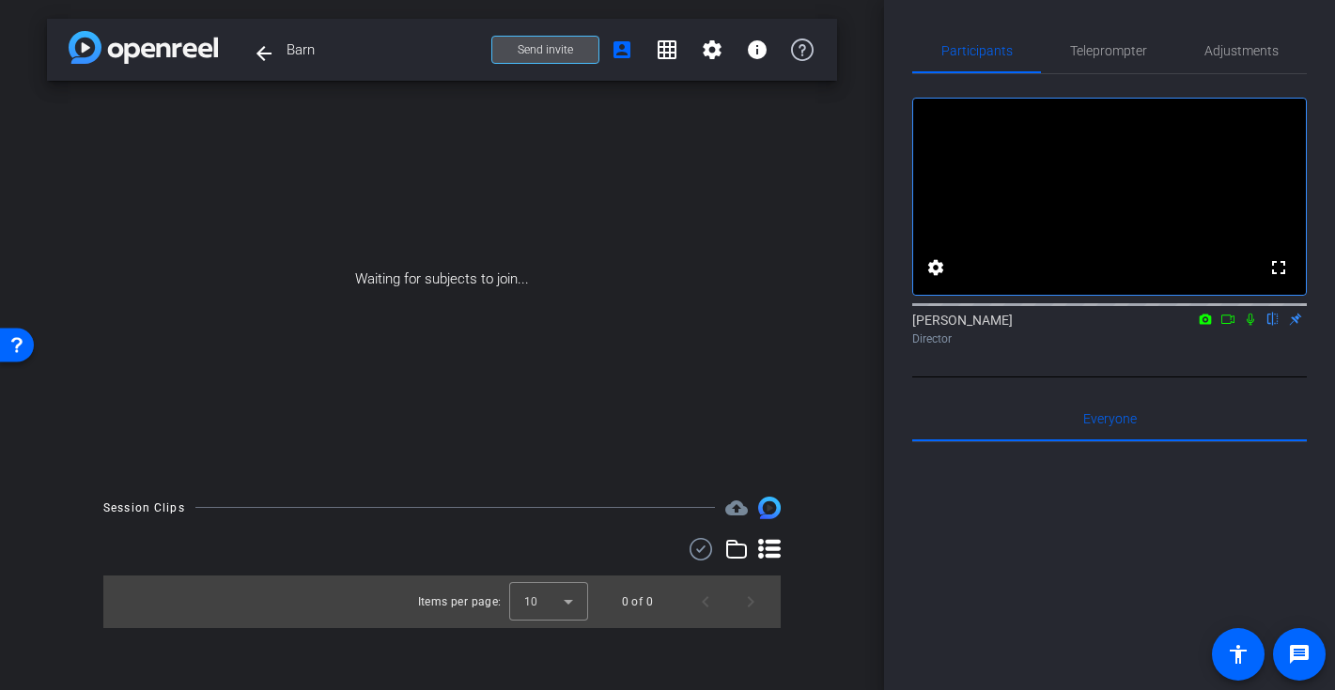
click at [571, 45] on span "Send invite" at bounding box center [544, 49] width 55 height 15
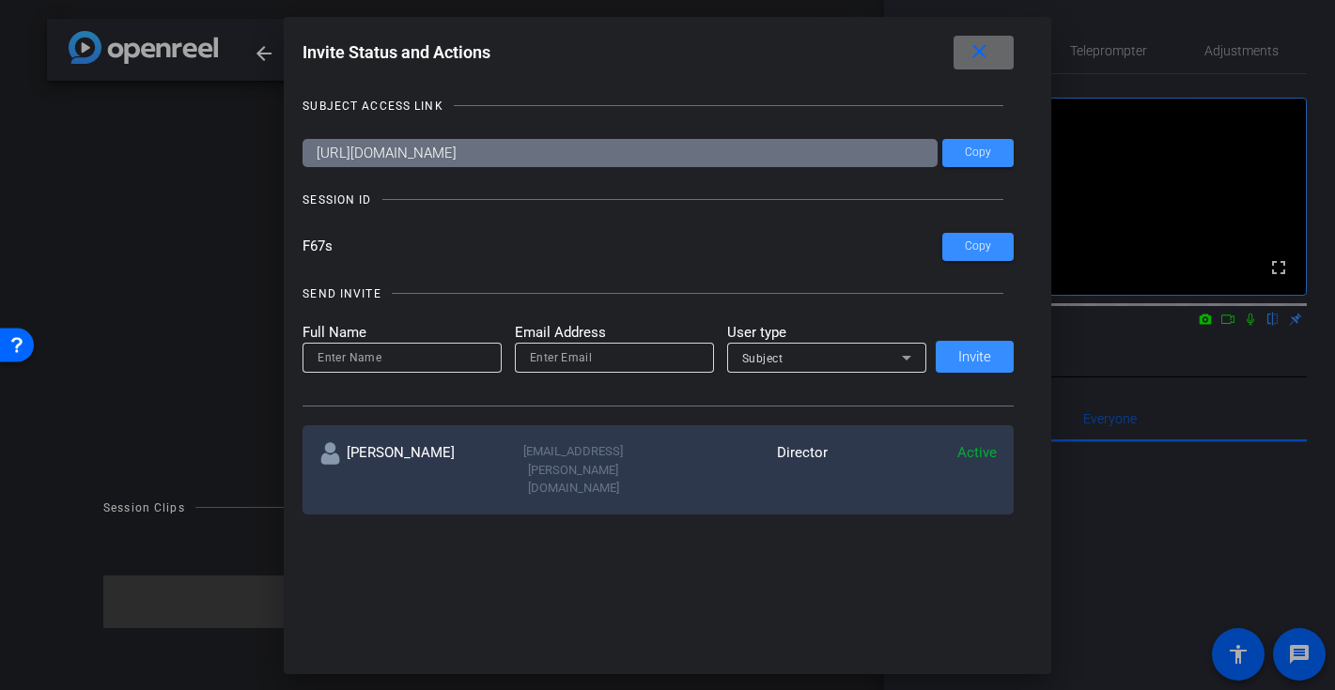
click at [1008, 70] on span at bounding box center [983, 52] width 60 height 45
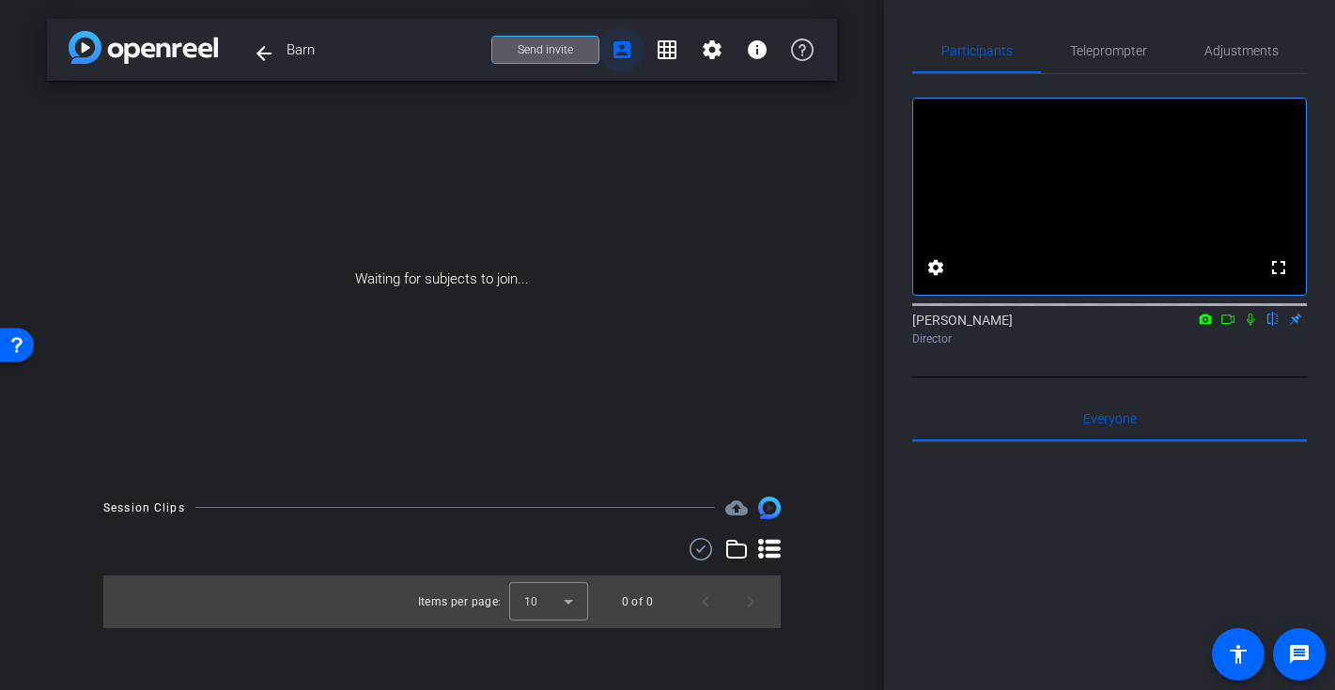
click at [623, 53] on mat-icon "account_box" at bounding box center [621, 50] width 23 height 23
click at [568, 51] on span "Send invite" at bounding box center [544, 49] width 55 height 15
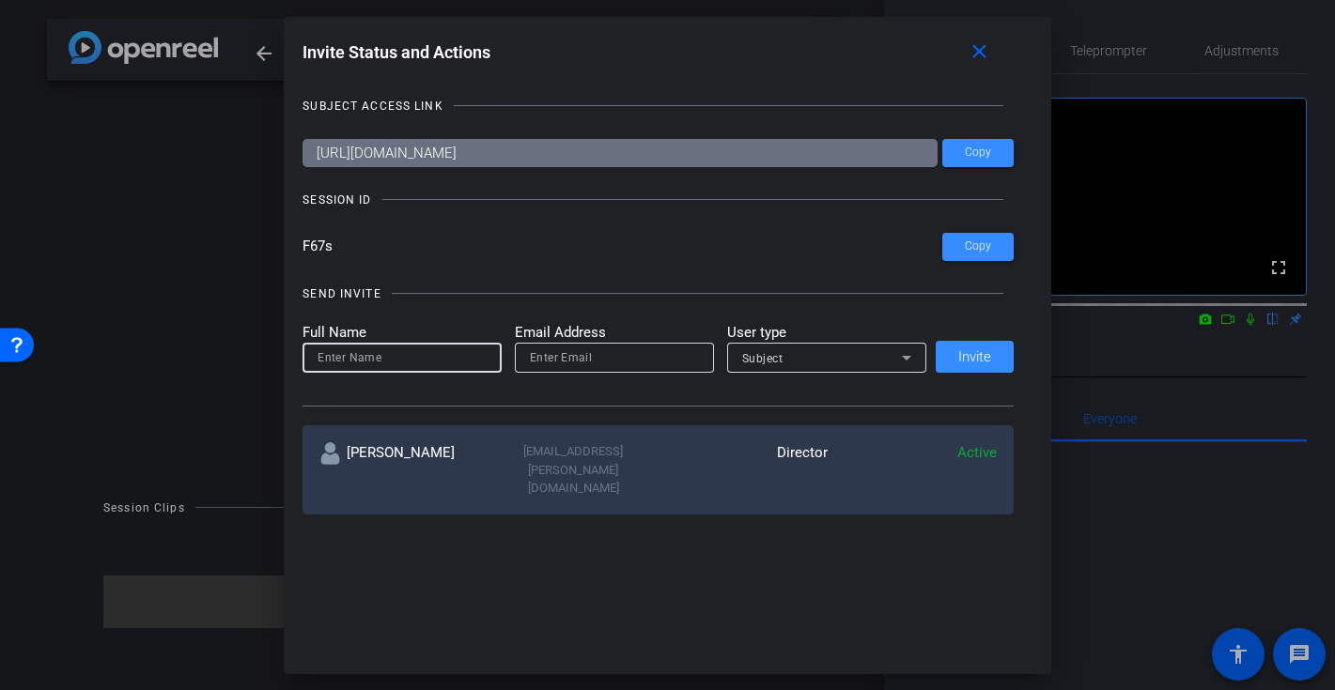
click at [439, 355] on input at bounding box center [401, 358] width 169 height 23
type input "B"
type input "Dan"
click at [906, 354] on icon at bounding box center [906, 358] width 23 height 23
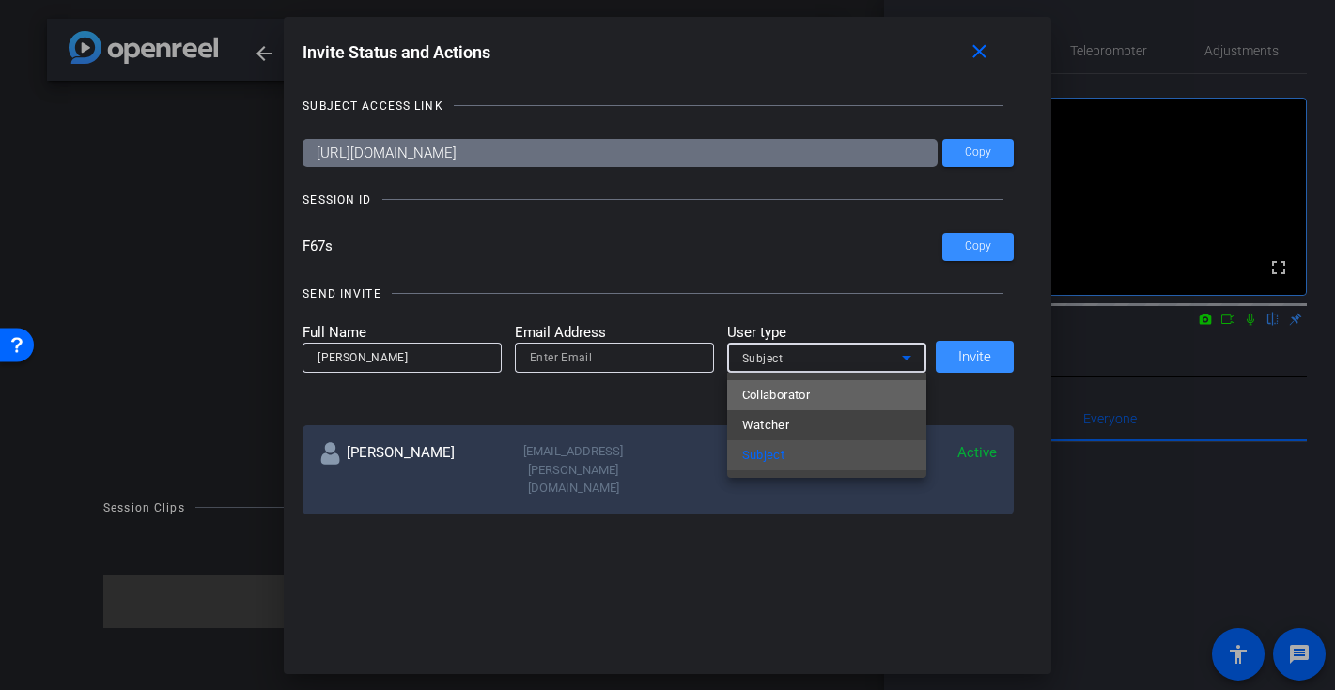
click at [872, 399] on mat-option "Collaborator" at bounding box center [826, 395] width 199 height 30
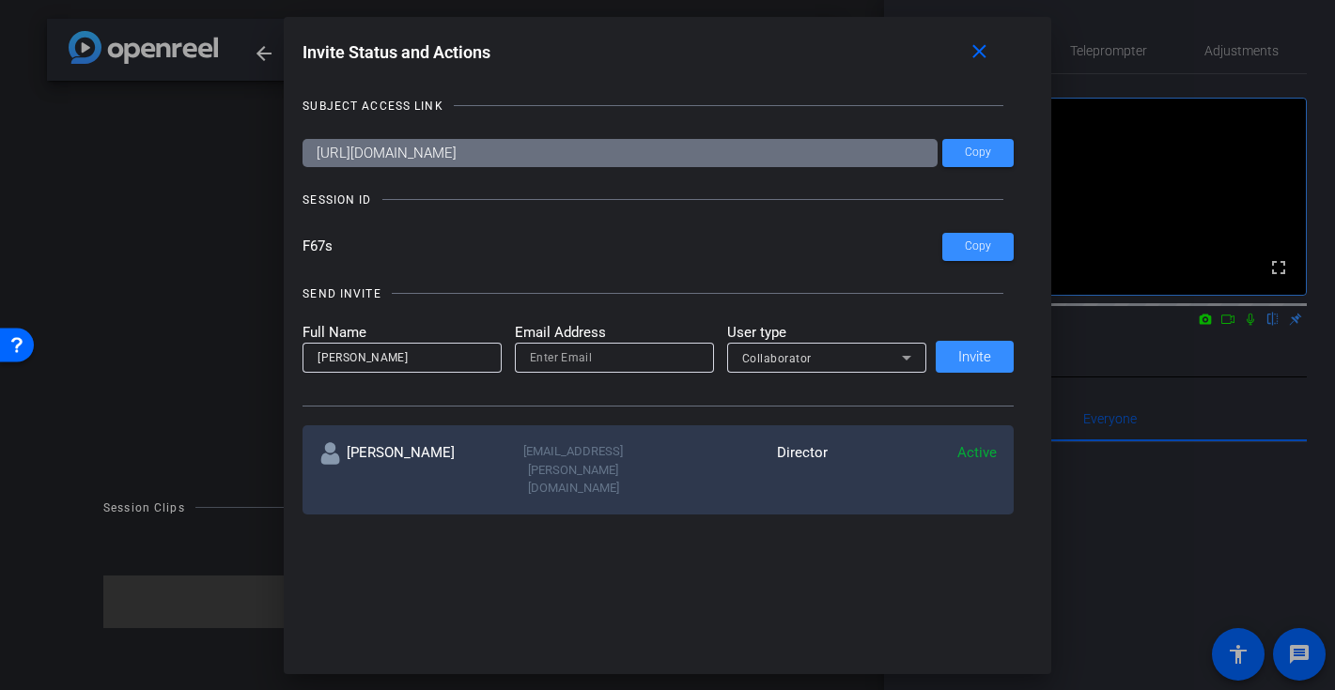
click at [839, 325] on mat-label "User type" at bounding box center [826, 333] width 199 height 22
click at [910, 357] on icon at bounding box center [906, 358] width 23 height 23
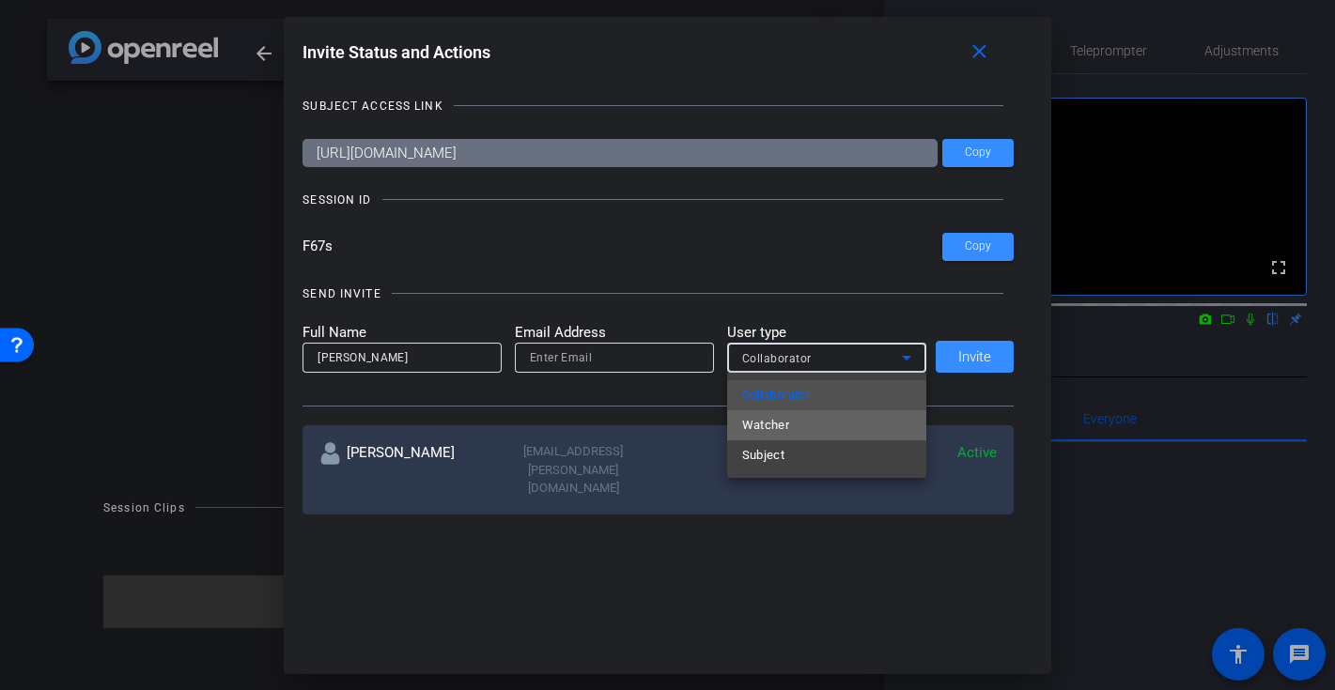
click at [858, 423] on mat-option "Watcher" at bounding box center [826, 425] width 199 height 30
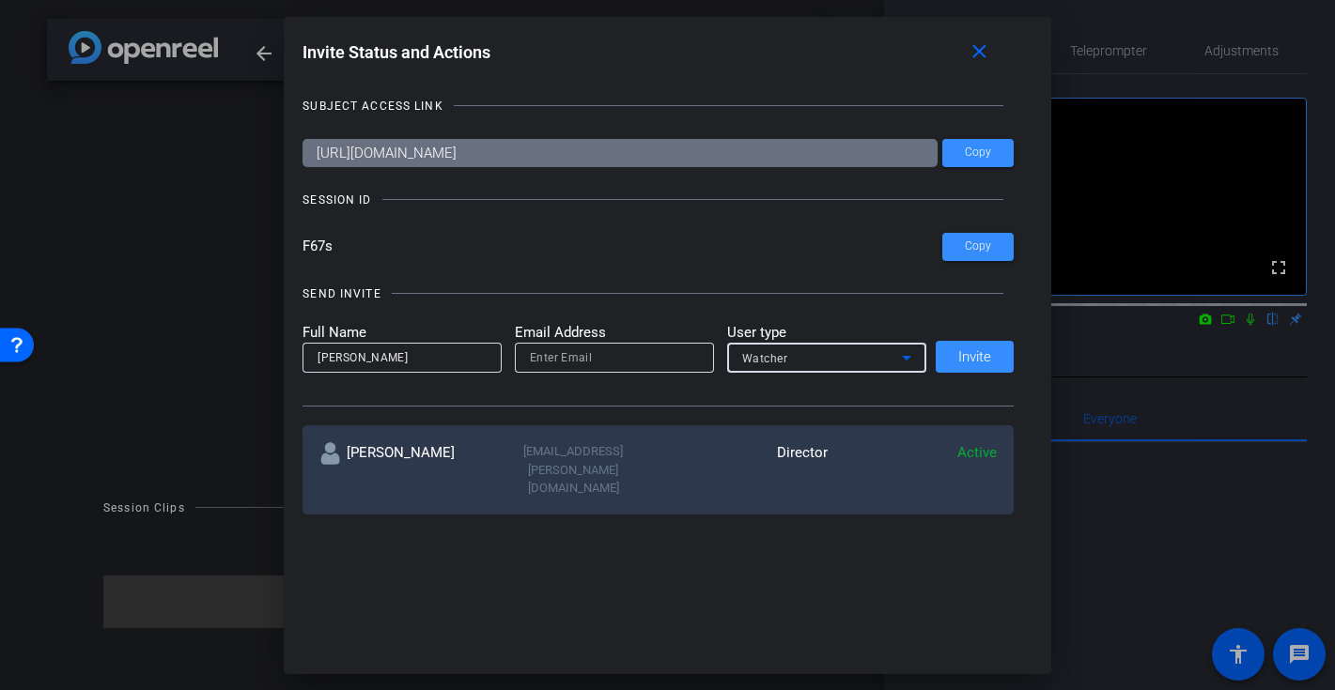
click at [908, 355] on icon at bounding box center [906, 358] width 23 height 23
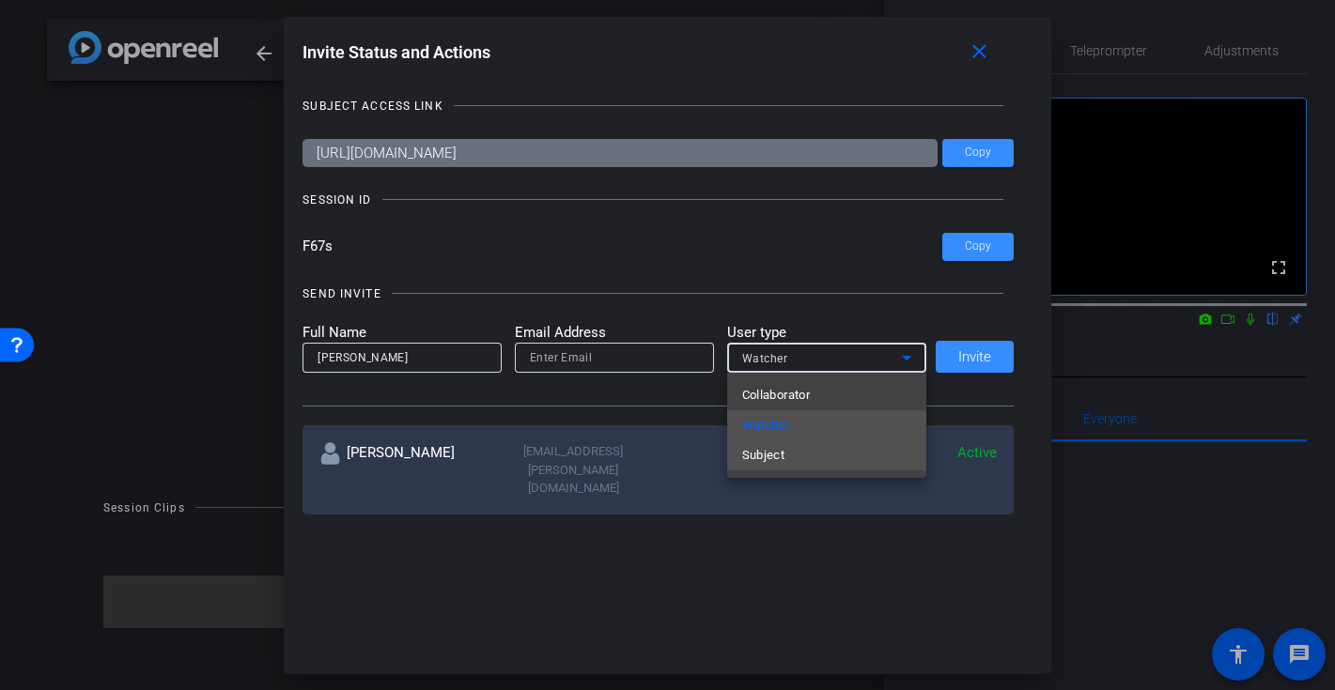
click at [857, 450] on mat-option "Subject" at bounding box center [826, 455] width 199 height 30
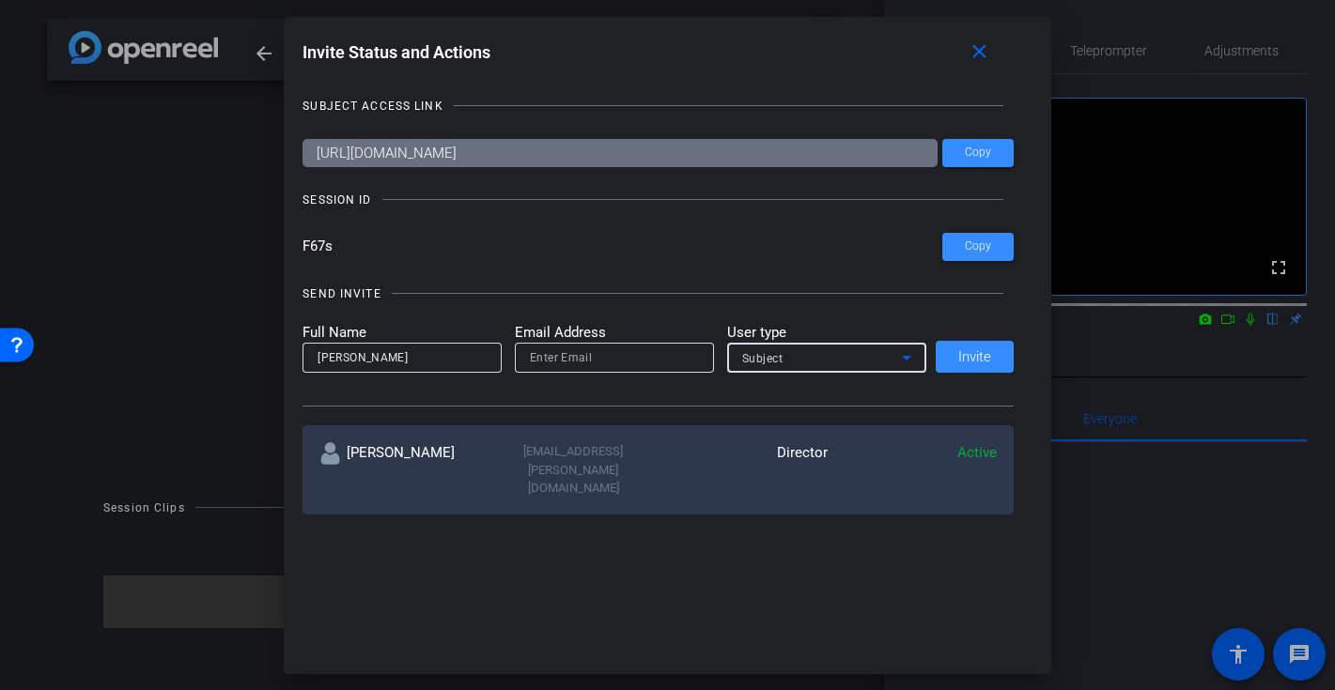
click at [912, 361] on icon at bounding box center [906, 358] width 23 height 23
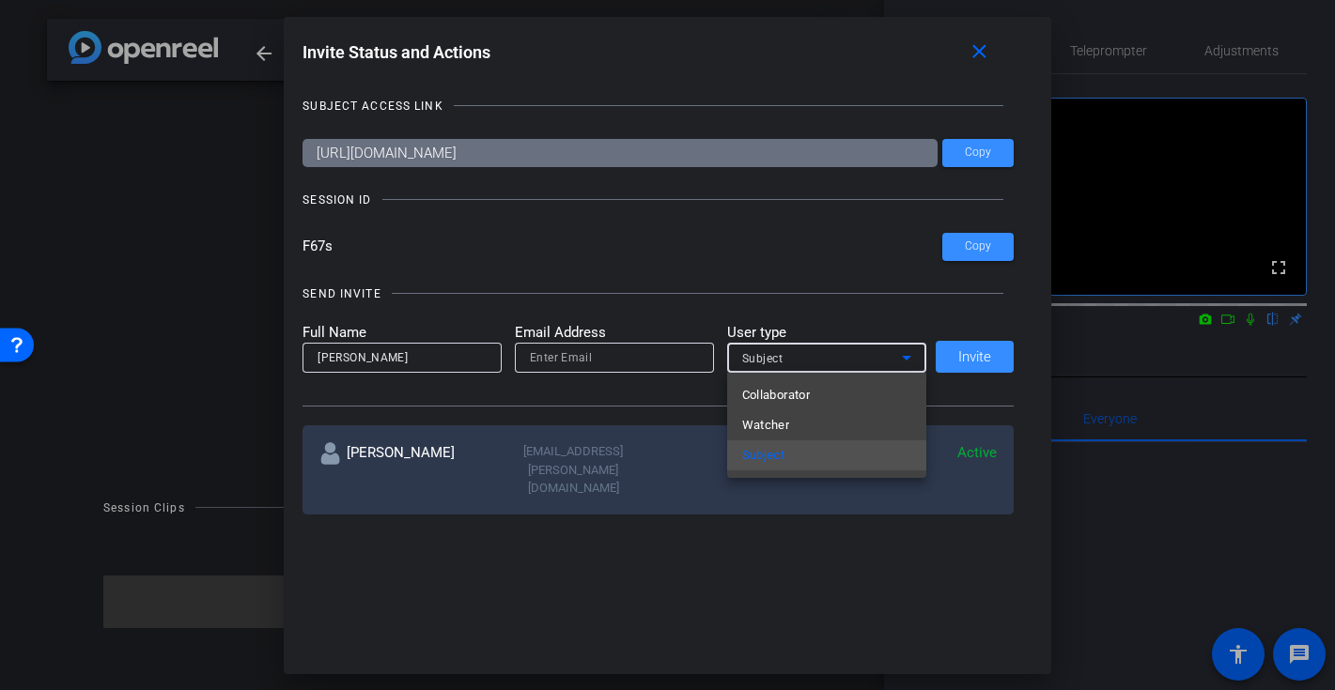
click at [713, 285] on div at bounding box center [667, 345] width 1335 height 690
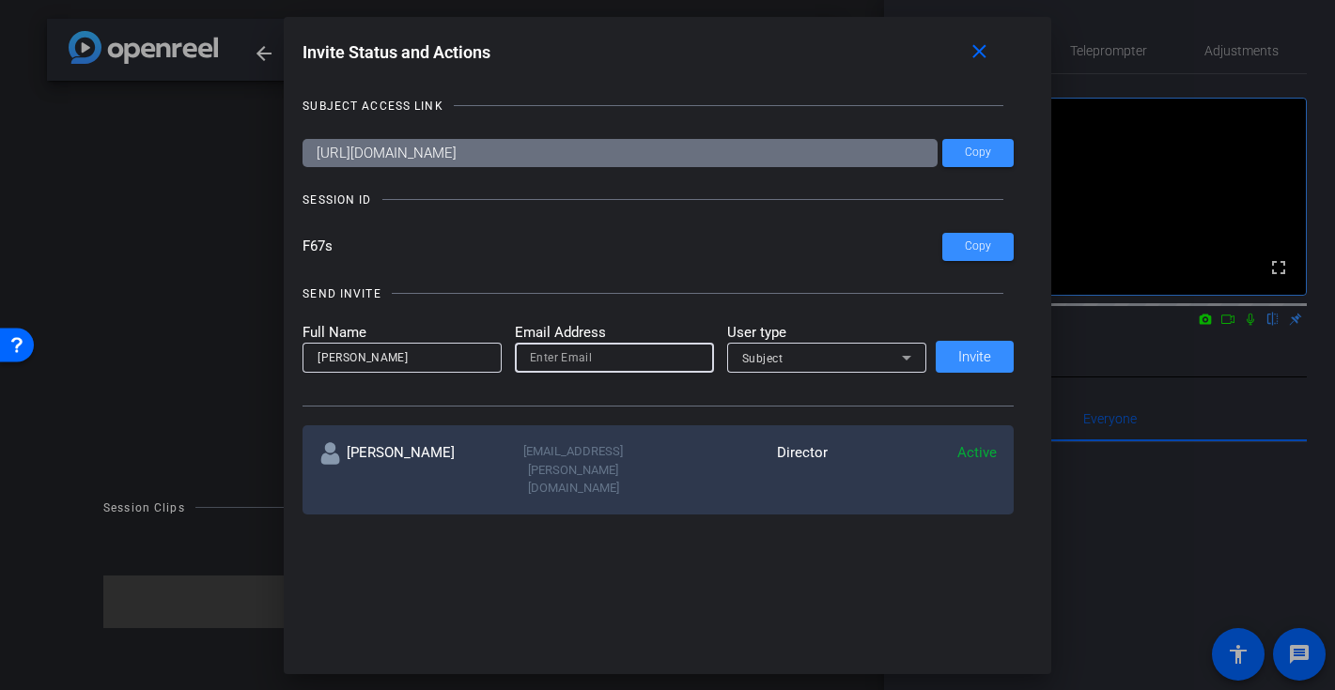
click at [632, 363] on input "email" at bounding box center [614, 358] width 169 height 23
click at [611, 261] on div "SUBJECT ACCESS LINK https://capture.openreel.com/subject/MODE_OTP?otp=F67s Copy…" at bounding box center [667, 302] width 730 height 449
click at [895, 354] on icon at bounding box center [906, 358] width 23 height 23
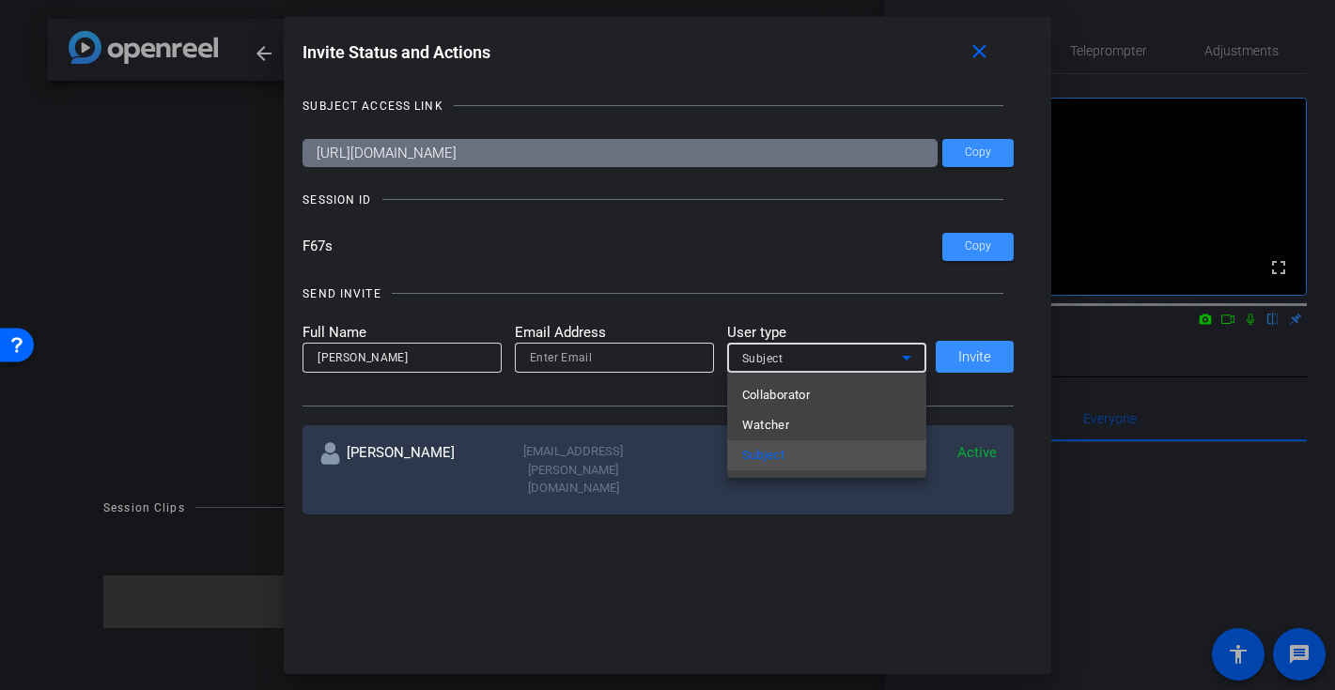
click at [826, 294] on div at bounding box center [667, 345] width 1335 height 690
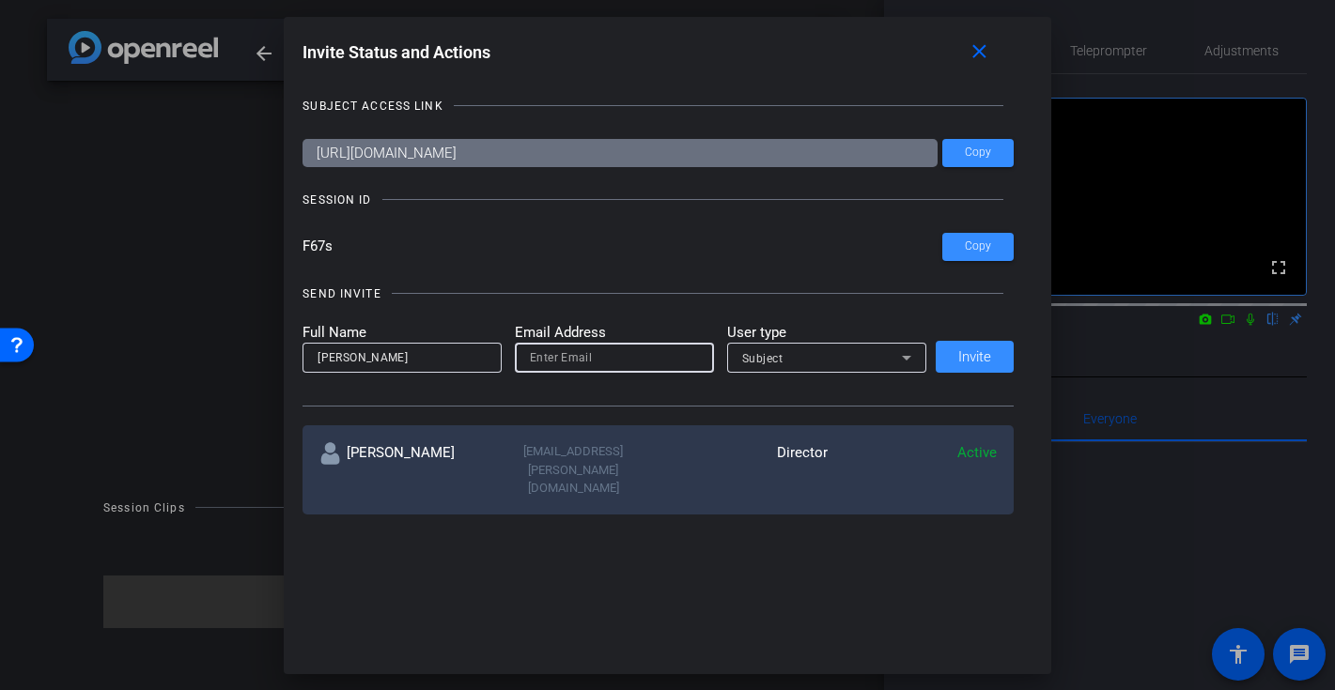
click at [591, 355] on input "email" at bounding box center [614, 358] width 169 height 23
click at [548, 367] on input "email" at bounding box center [614, 358] width 169 height 23
type input "barnlogan@yahoo.co.uk"
click at [685, 293] on div at bounding box center [697, 293] width 611 height 1
click at [856, 368] on div "Subject" at bounding box center [822, 358] width 160 height 23
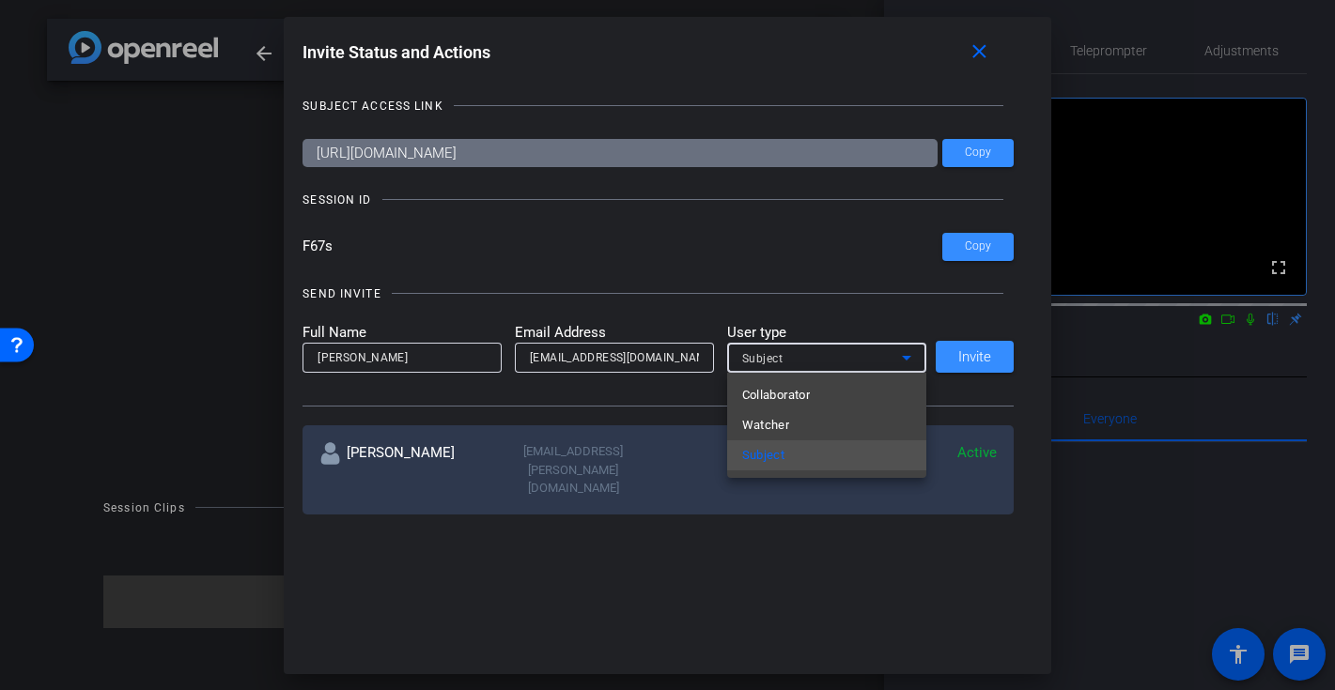
click at [832, 291] on div at bounding box center [667, 345] width 1335 height 690
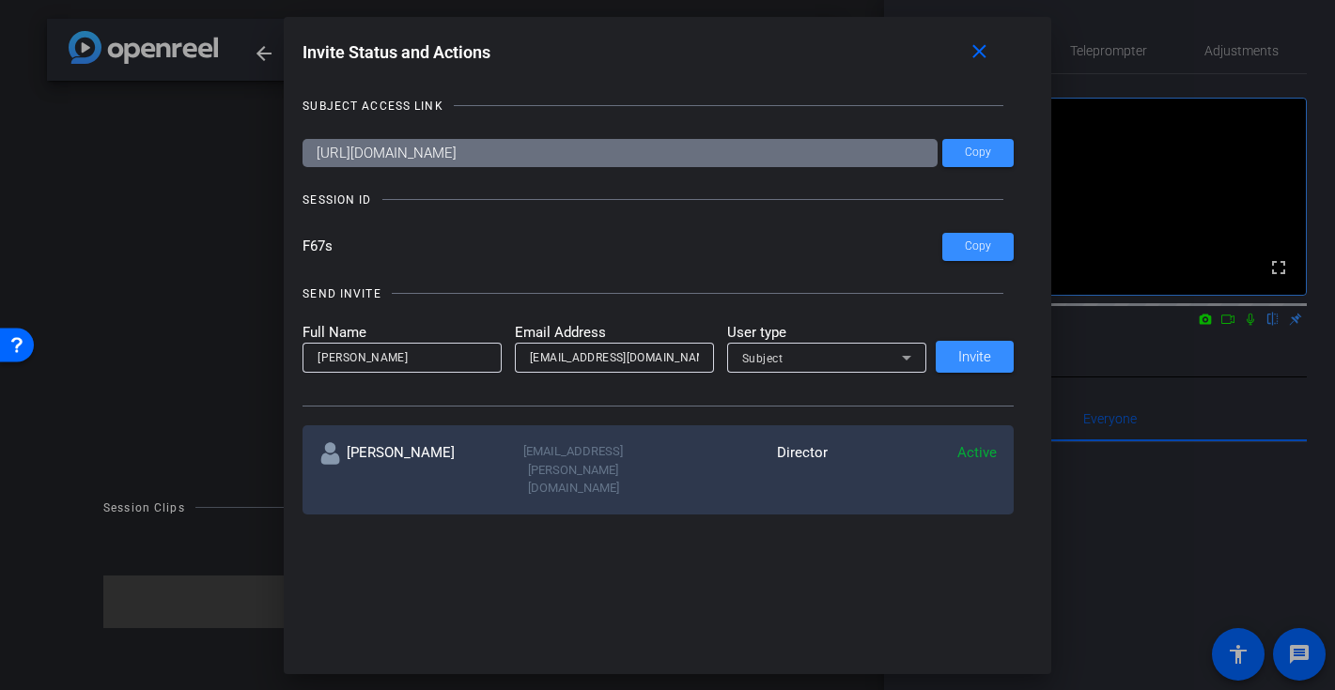
click at [843, 364] on div "Subject" at bounding box center [822, 358] width 160 height 23
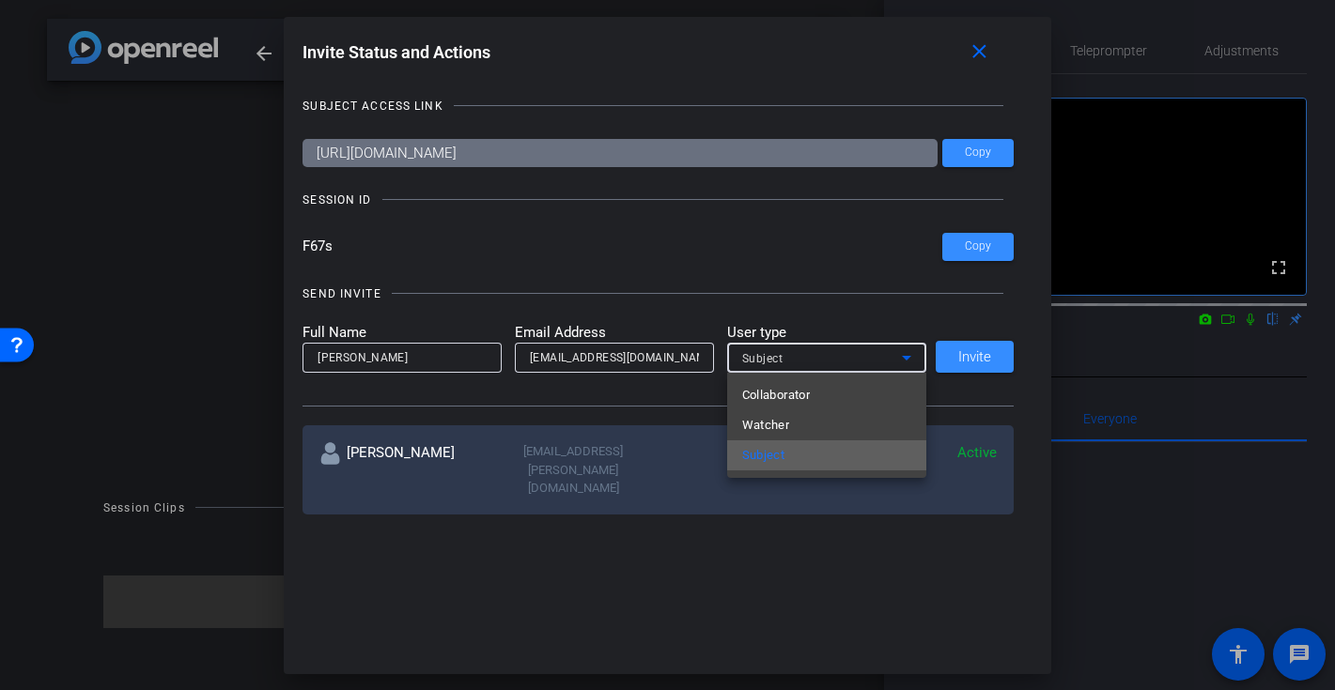
click at [824, 458] on mat-option "Subject" at bounding box center [826, 455] width 199 height 30
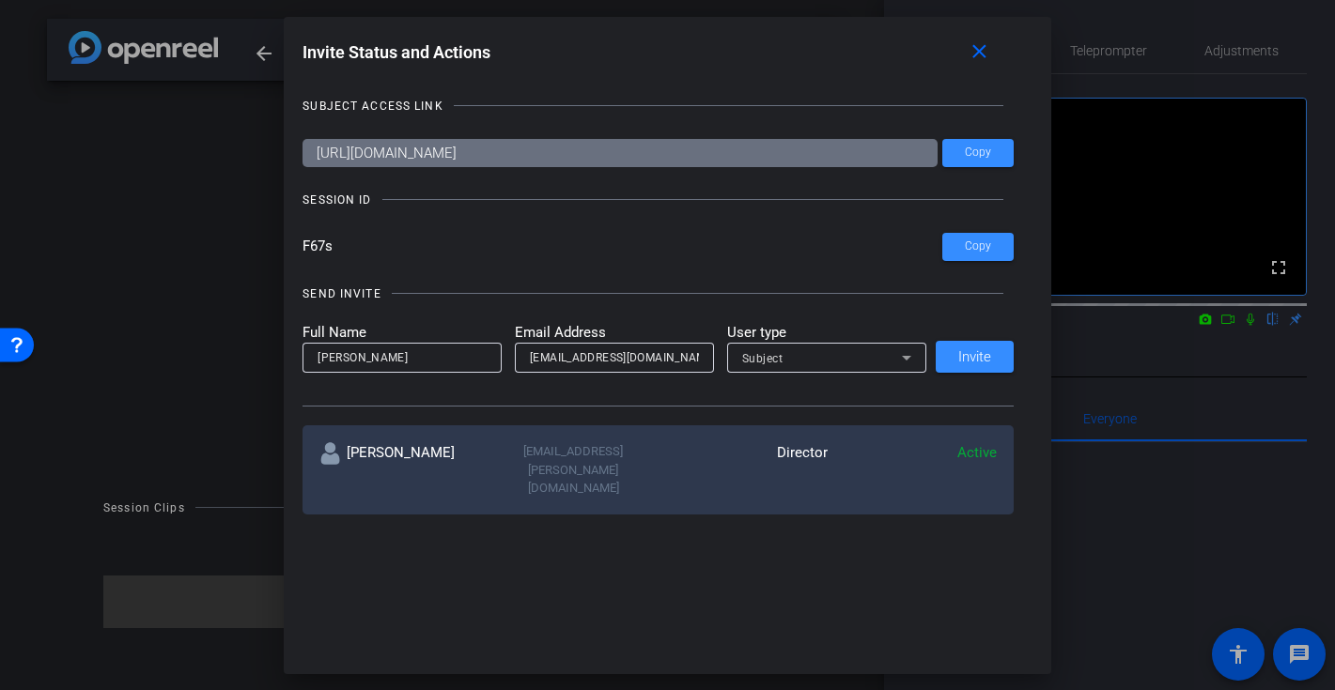
click at [884, 285] on div "SEND INVITE" at bounding box center [657, 294] width 711 height 19
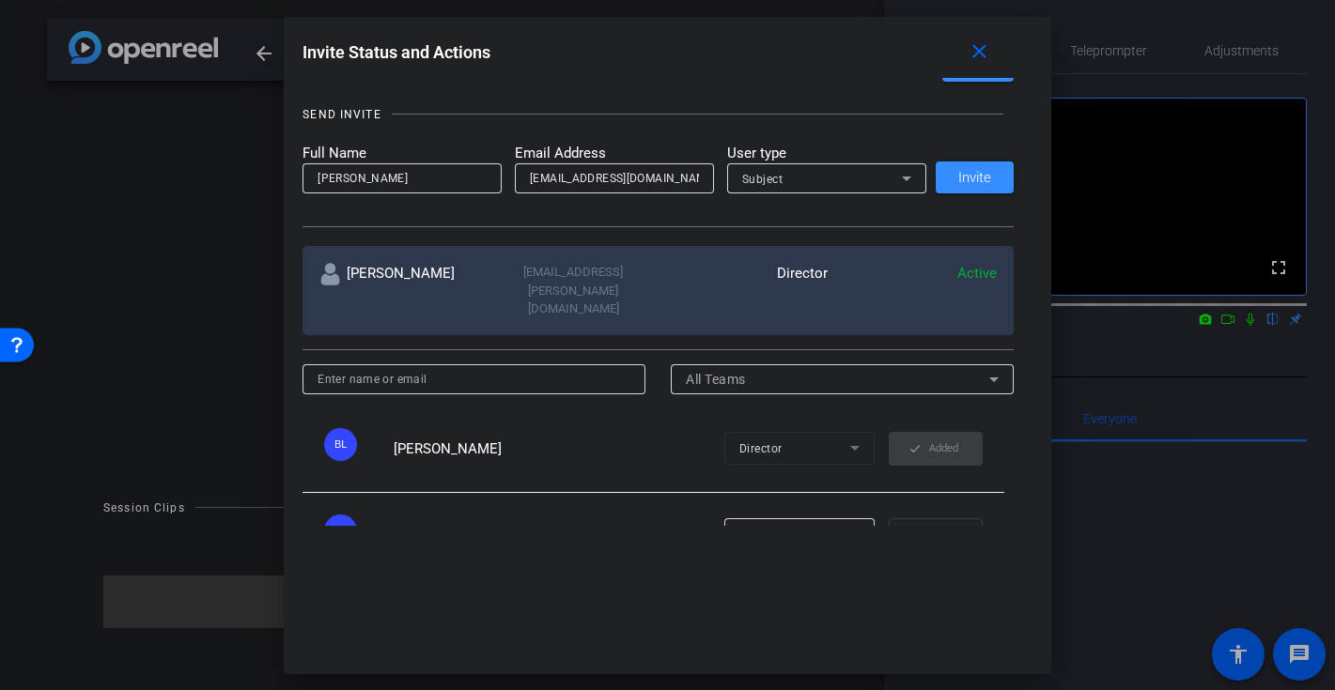
scroll to position [205, 0]
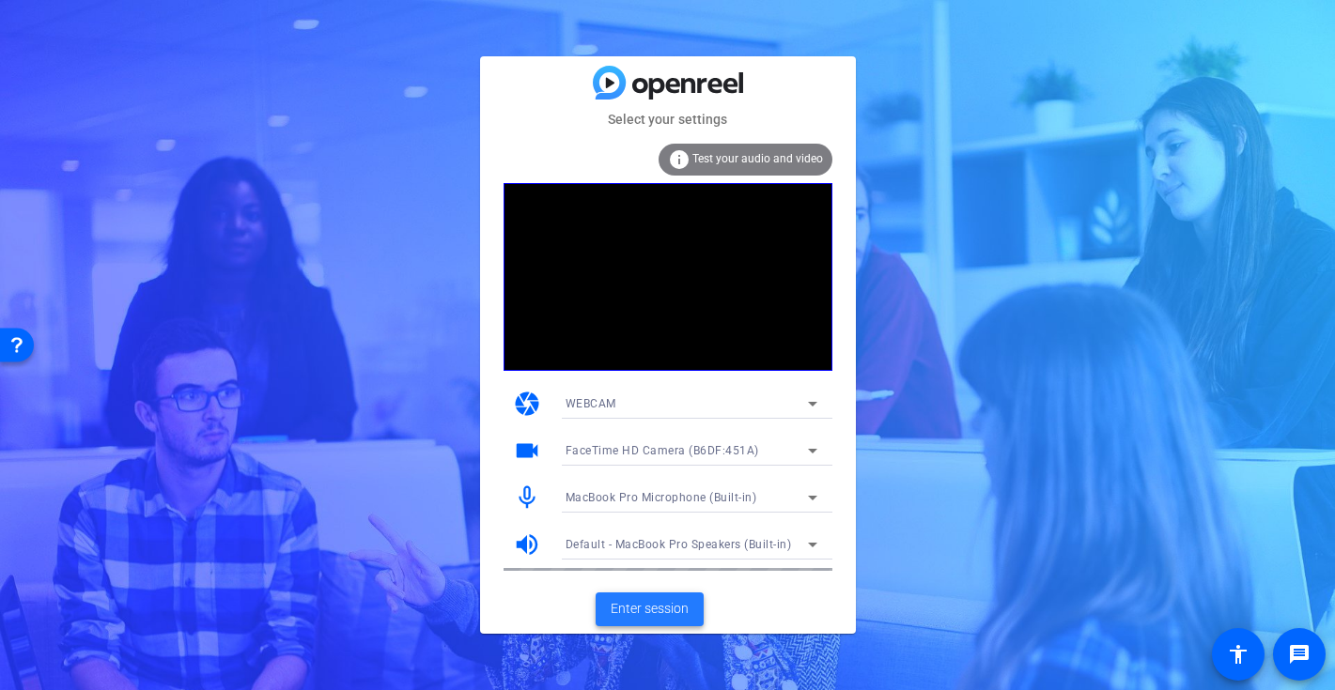
click at [639, 603] on span "Enter session" at bounding box center [649, 609] width 78 height 20
click at [684, 611] on span "Enter session" at bounding box center [649, 609] width 78 height 20
